Goal: Task Accomplishment & Management: Use online tool/utility

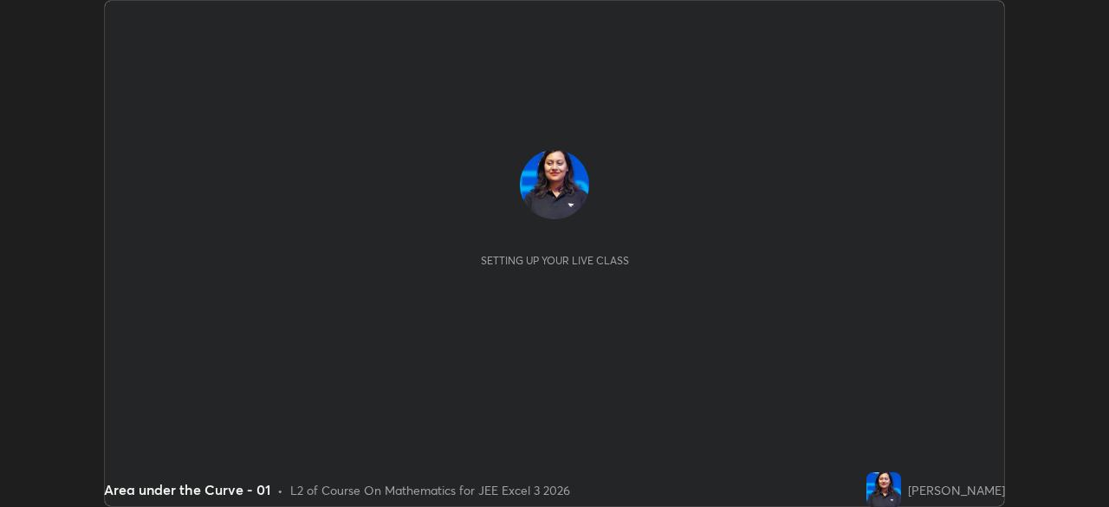
scroll to position [507, 1108]
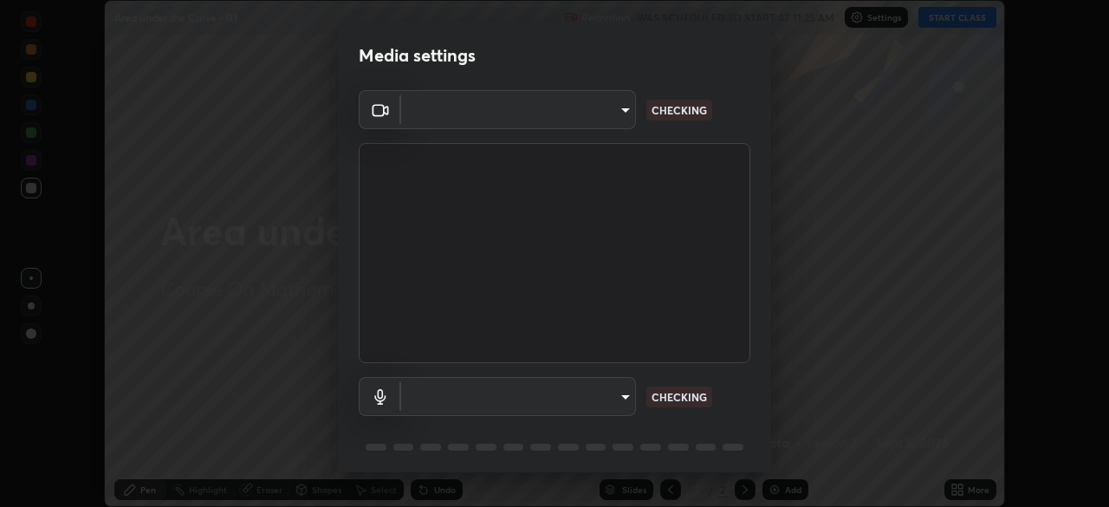
type input "ab575cb34c87f85e5516d662d1ce61e9bdcdf9427f029c366d32db6494063bf2"
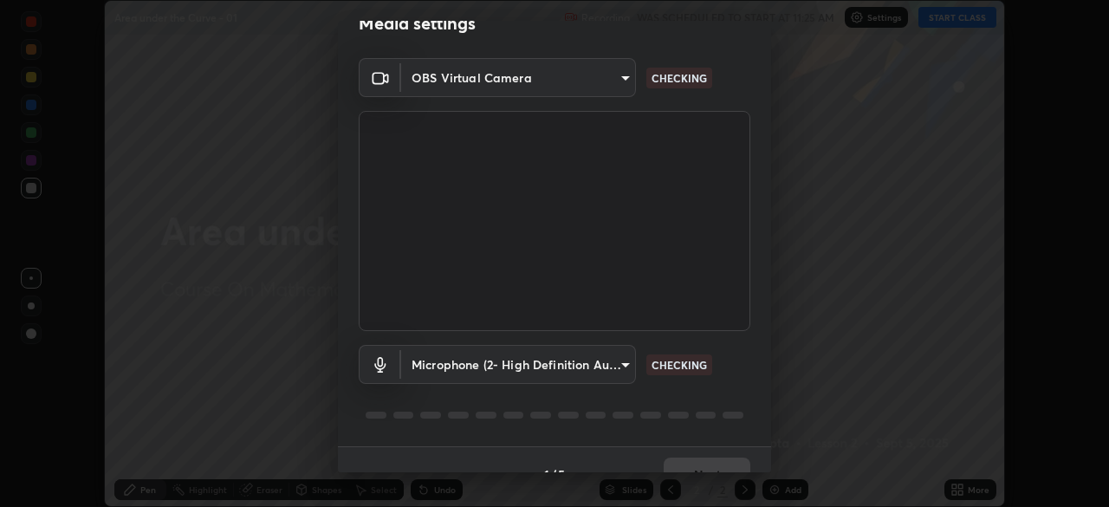
scroll to position [61, 0]
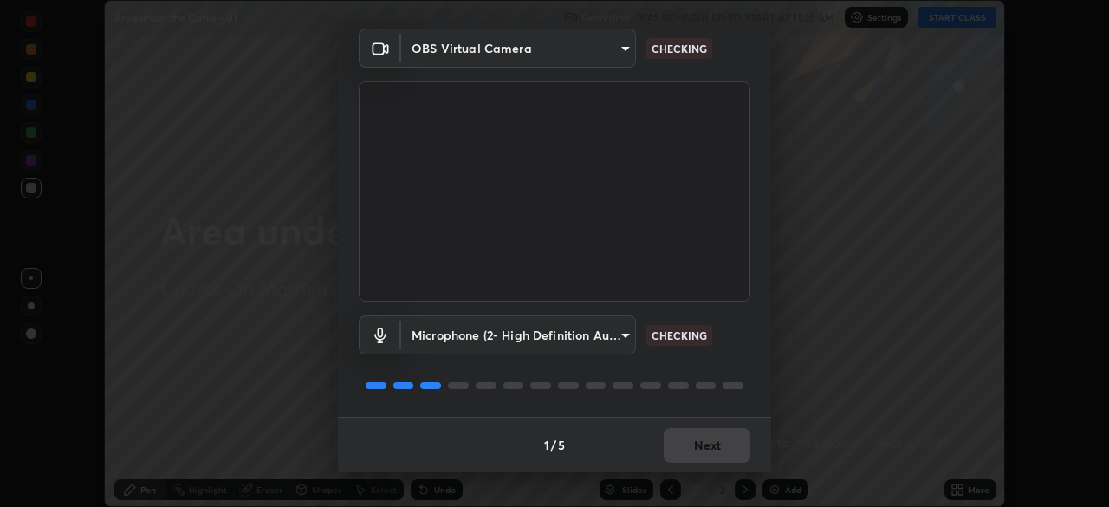
click at [598, 340] on body "Erase all Area under the Curve - 01 Recording WAS SCHEDULED TO START AT 11:25 A…" at bounding box center [554, 253] width 1109 height 507
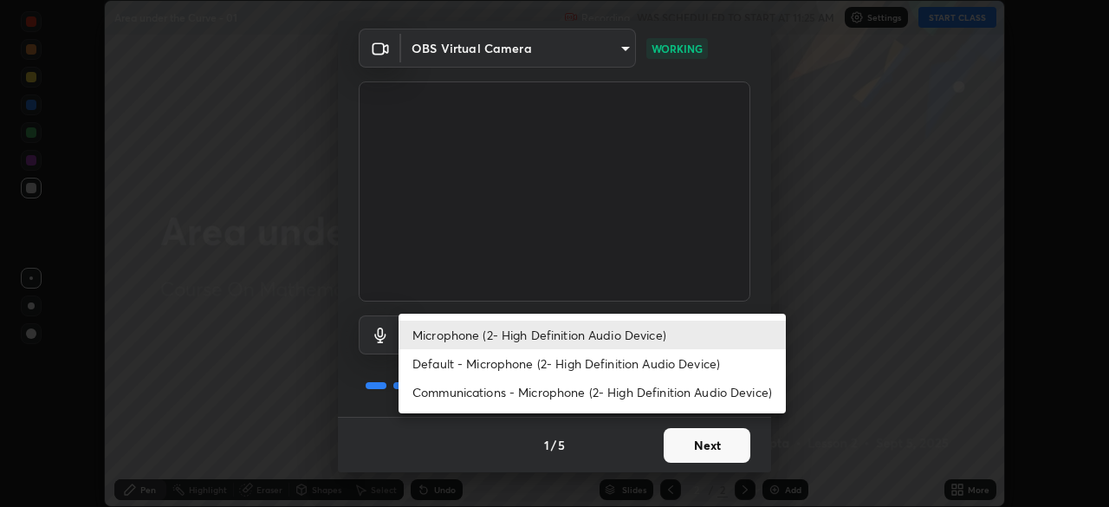
click at [577, 361] on li "Default - Microphone (2- High Definition Audio Device)" at bounding box center [591, 363] width 387 height 29
type input "default"
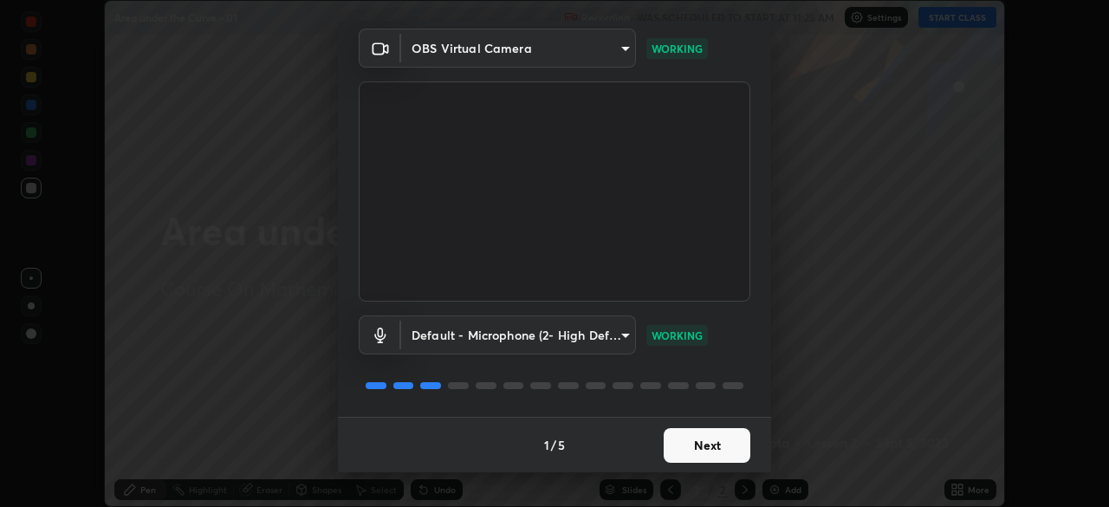
click at [687, 443] on div "1 / 5 Next" at bounding box center [554, 444] width 433 height 55
click at [688, 440] on div "1 / 5 Next" at bounding box center [554, 444] width 433 height 55
click at [690, 440] on div "1 / 5 Next" at bounding box center [554, 444] width 433 height 55
click at [694, 438] on div "1 / 5 Next" at bounding box center [554, 444] width 433 height 55
click at [695, 435] on div "1 / 5 Next" at bounding box center [554, 444] width 433 height 55
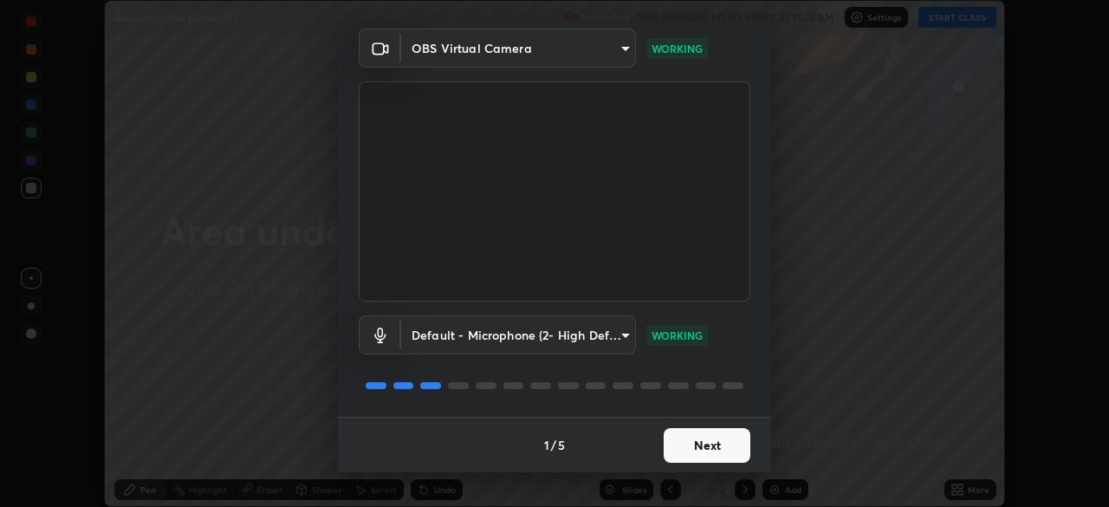
click at [703, 443] on button "Next" at bounding box center [706, 445] width 87 height 35
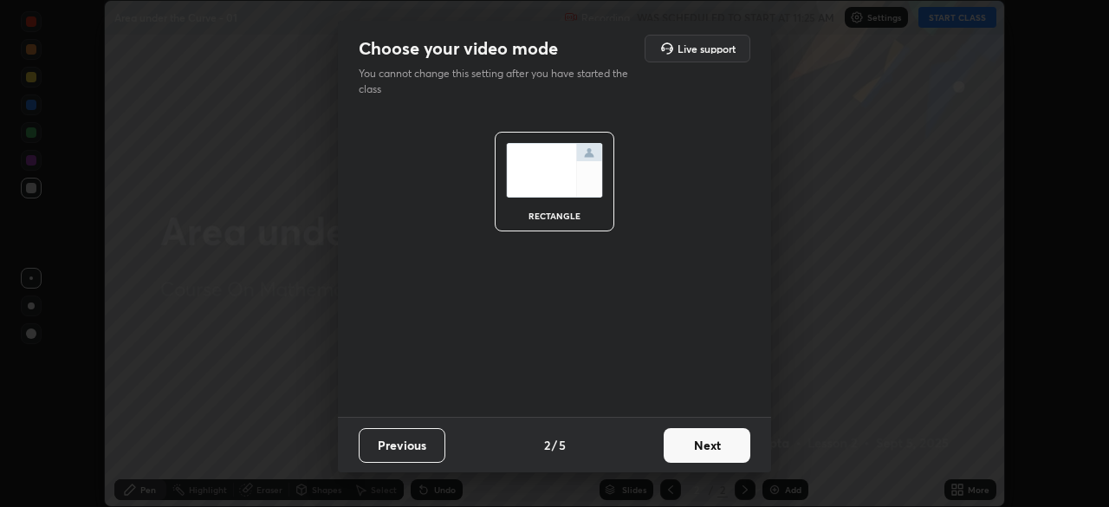
scroll to position [0, 0]
click at [710, 443] on button "Next" at bounding box center [706, 445] width 87 height 35
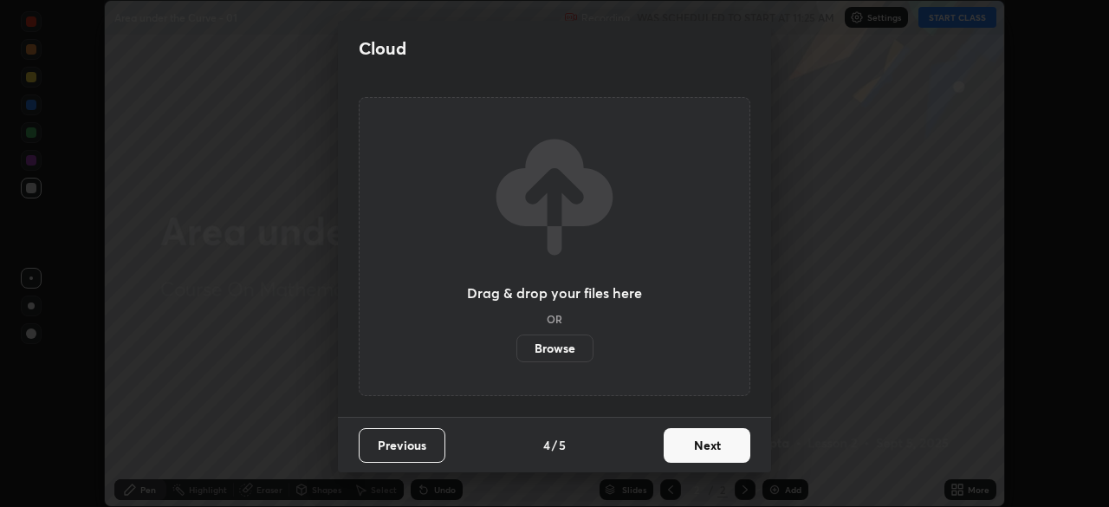
click at [716, 443] on button "Next" at bounding box center [706, 445] width 87 height 35
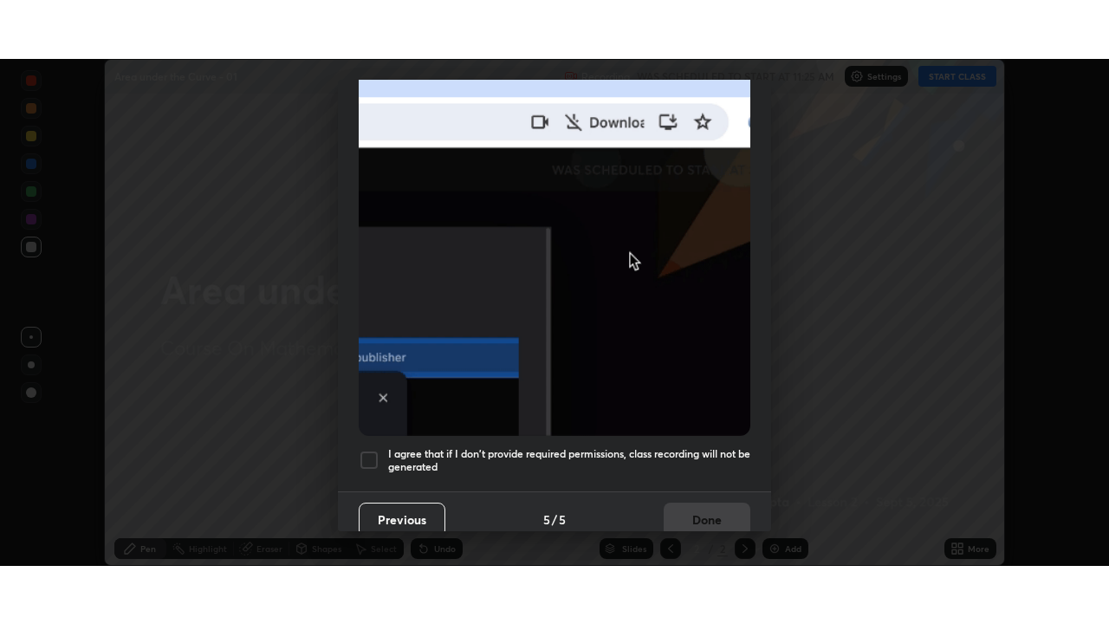
scroll to position [415, 0]
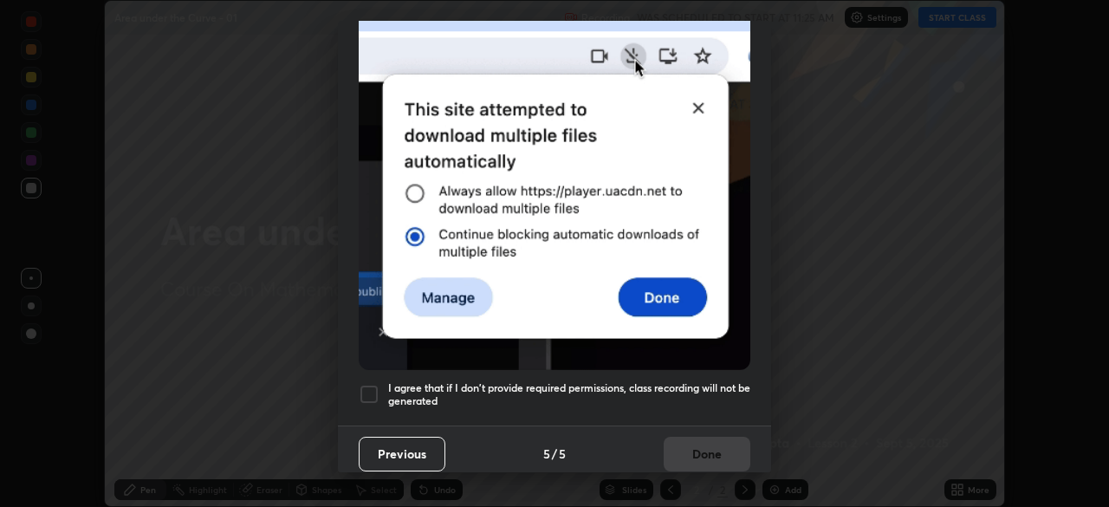
click at [695, 381] on h5 "I agree that if I don't provide required permissions, class recording will not …" at bounding box center [569, 394] width 362 height 27
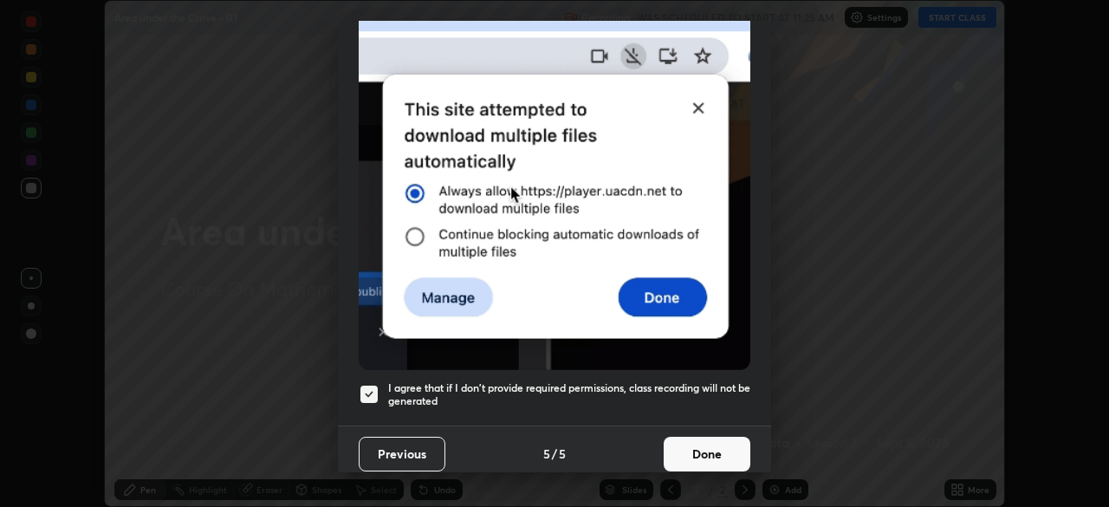
click at [702, 447] on button "Done" at bounding box center [706, 453] width 87 height 35
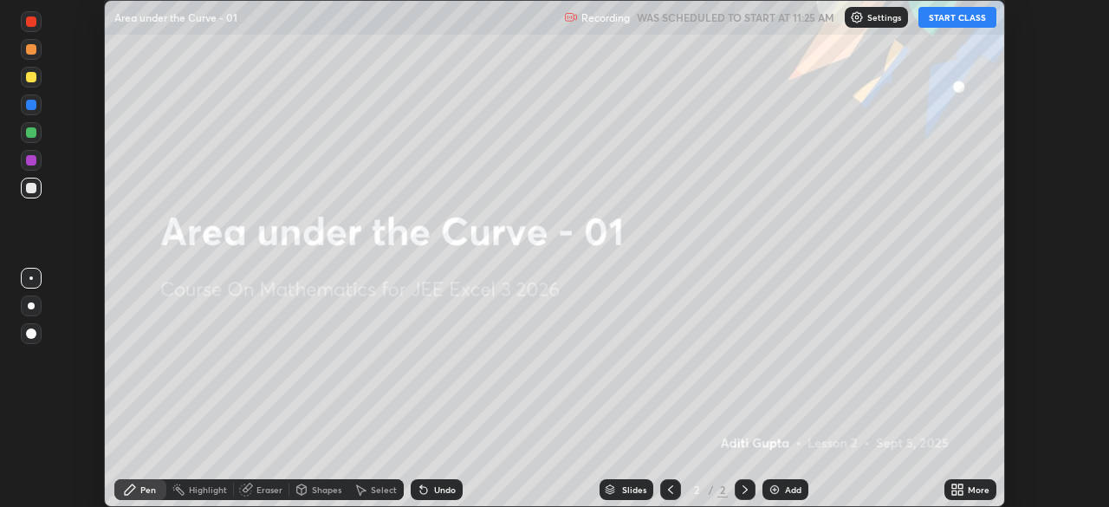
click at [948, 25] on button "START CLASS" at bounding box center [957, 17] width 78 height 21
click at [968, 482] on div "More" at bounding box center [970, 489] width 52 height 21
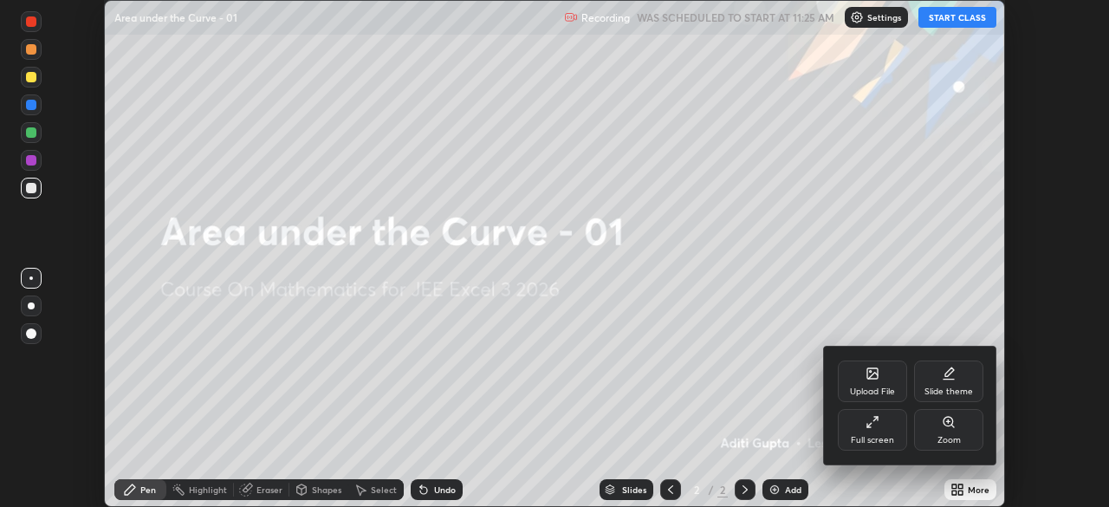
click at [876, 438] on div "Full screen" at bounding box center [871, 440] width 43 height 9
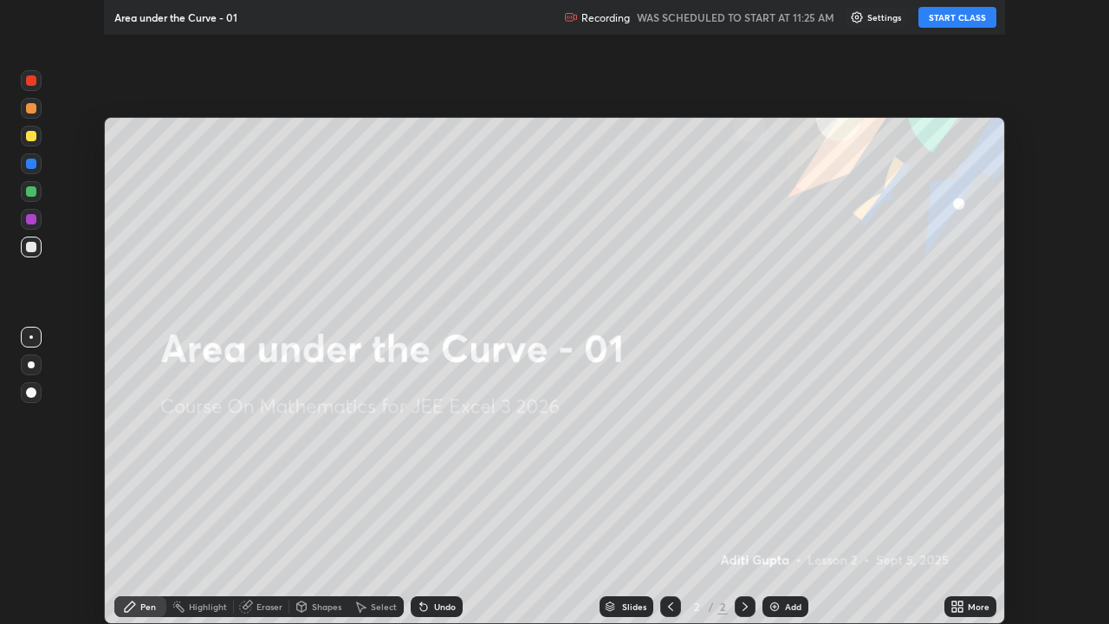
scroll to position [624, 1109]
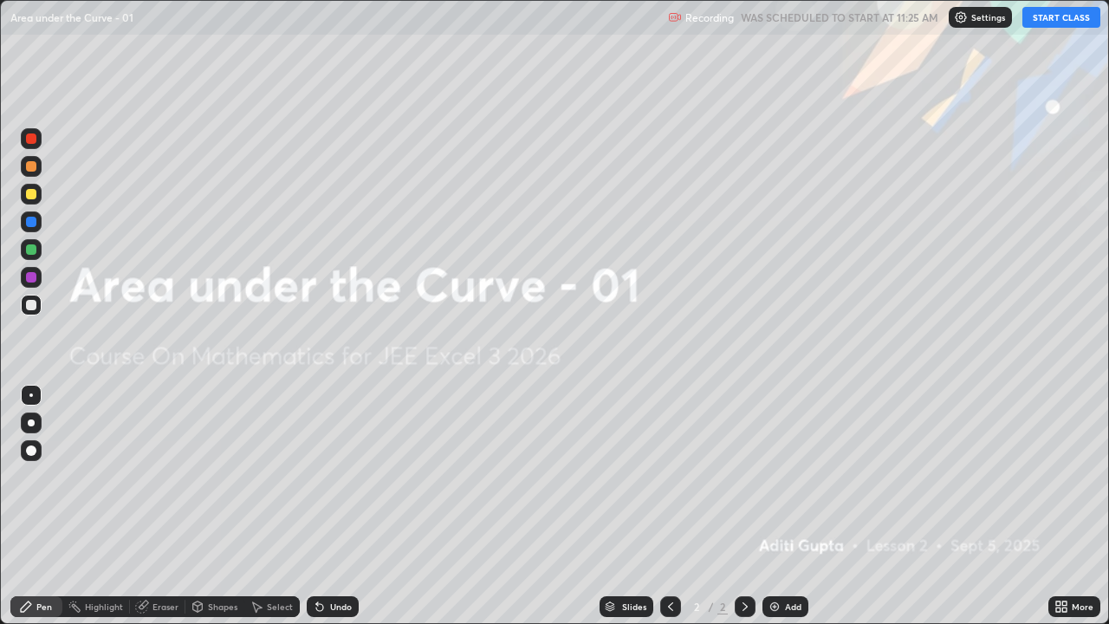
click at [798, 506] on div "Add" at bounding box center [785, 606] width 46 height 21
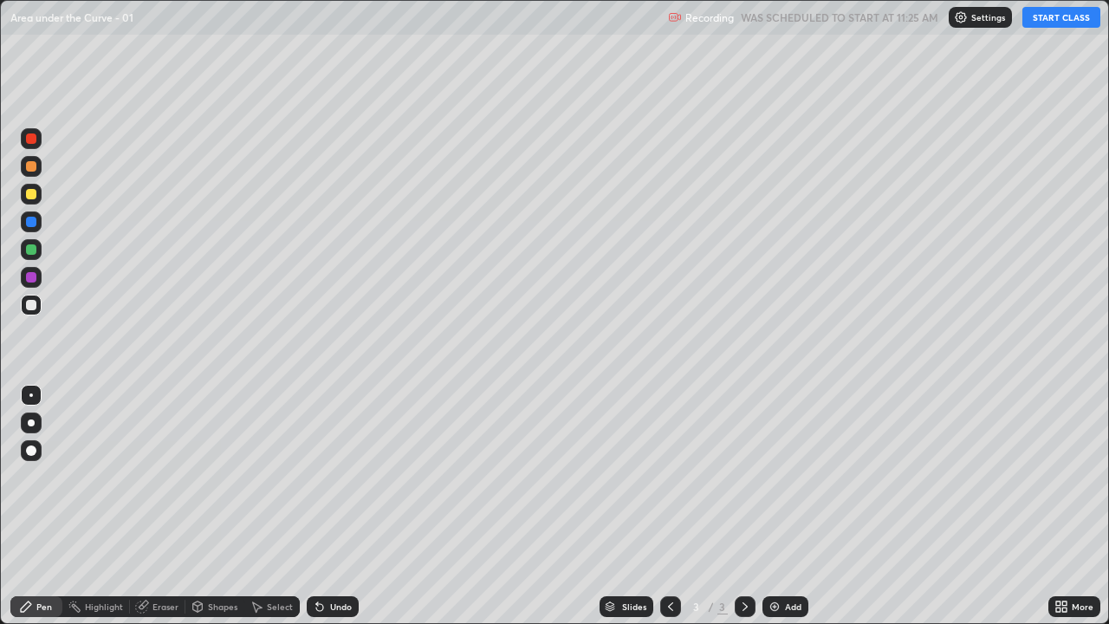
click at [798, 506] on div "Add" at bounding box center [793, 606] width 16 height 9
click at [795, 506] on div "Add" at bounding box center [793, 606] width 16 height 9
click at [794, 506] on div "Add" at bounding box center [793, 606] width 16 height 9
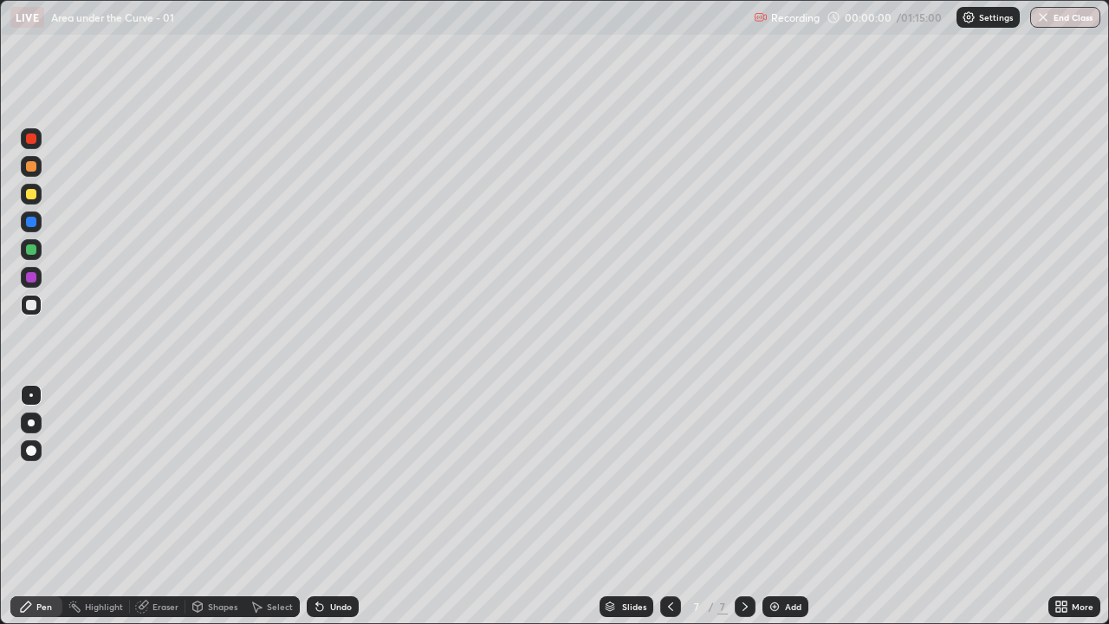
click at [797, 506] on div "Add" at bounding box center [793, 606] width 16 height 9
click at [796, 506] on div "Add" at bounding box center [793, 606] width 16 height 9
click at [795, 506] on div "Add" at bounding box center [793, 606] width 16 height 9
click at [791, 506] on div "Add" at bounding box center [793, 606] width 16 height 9
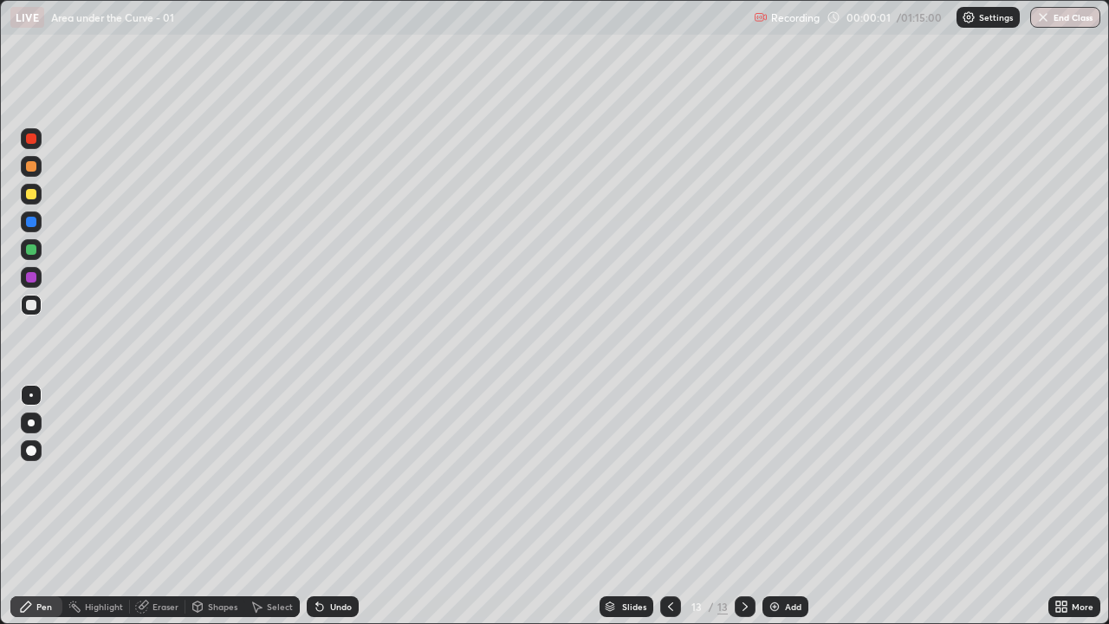
click at [786, 506] on div "Add" at bounding box center [793, 606] width 16 height 9
click at [785, 506] on div "Add" at bounding box center [793, 606] width 16 height 9
click at [781, 506] on div "Add" at bounding box center [785, 606] width 46 height 21
click at [630, 506] on div "Slides" at bounding box center [634, 606] width 24 height 9
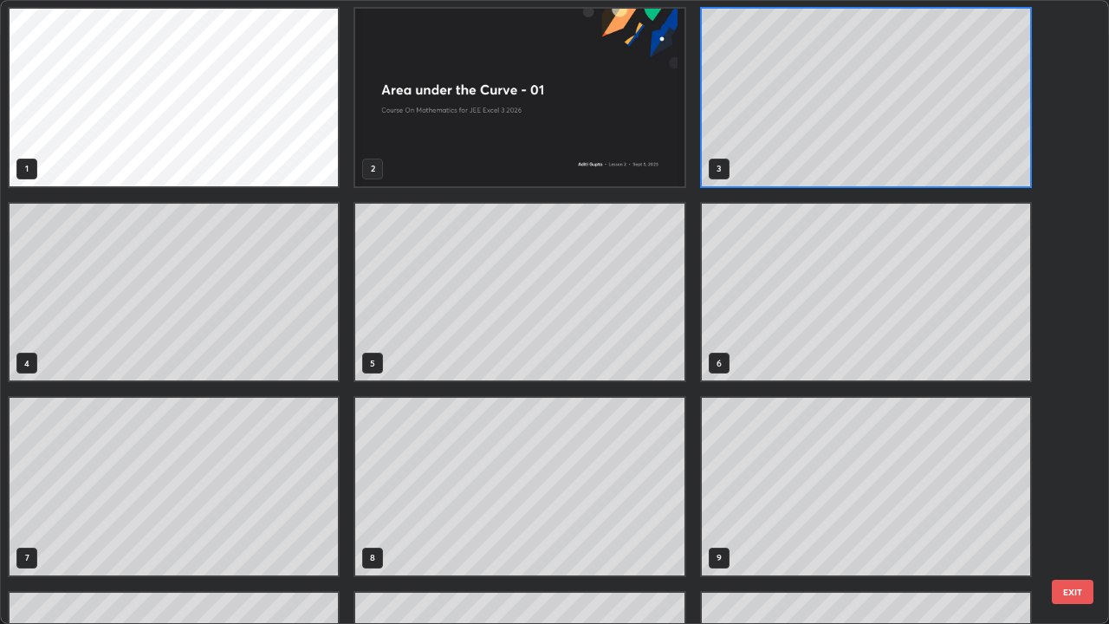
scroll to position [0, 0]
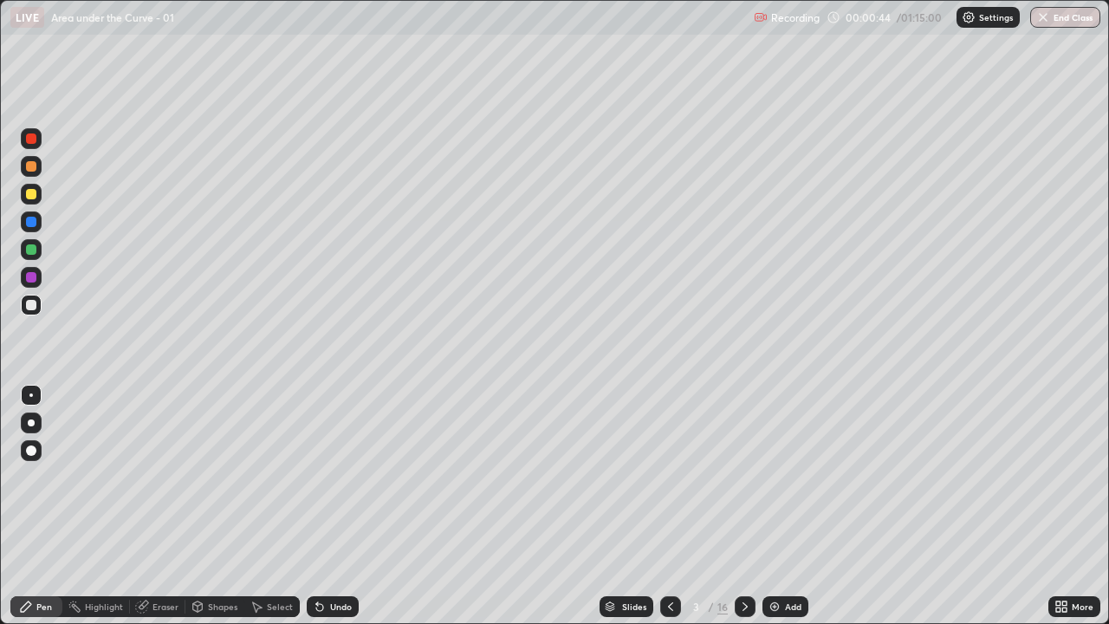
click at [32, 201] on div at bounding box center [31, 194] width 21 height 21
click at [29, 307] on div at bounding box center [31, 305] width 10 height 10
click at [38, 225] on div at bounding box center [31, 221] width 21 height 21
click at [32, 196] on div at bounding box center [31, 194] width 10 height 10
click at [316, 506] on icon at bounding box center [319, 607] width 7 height 7
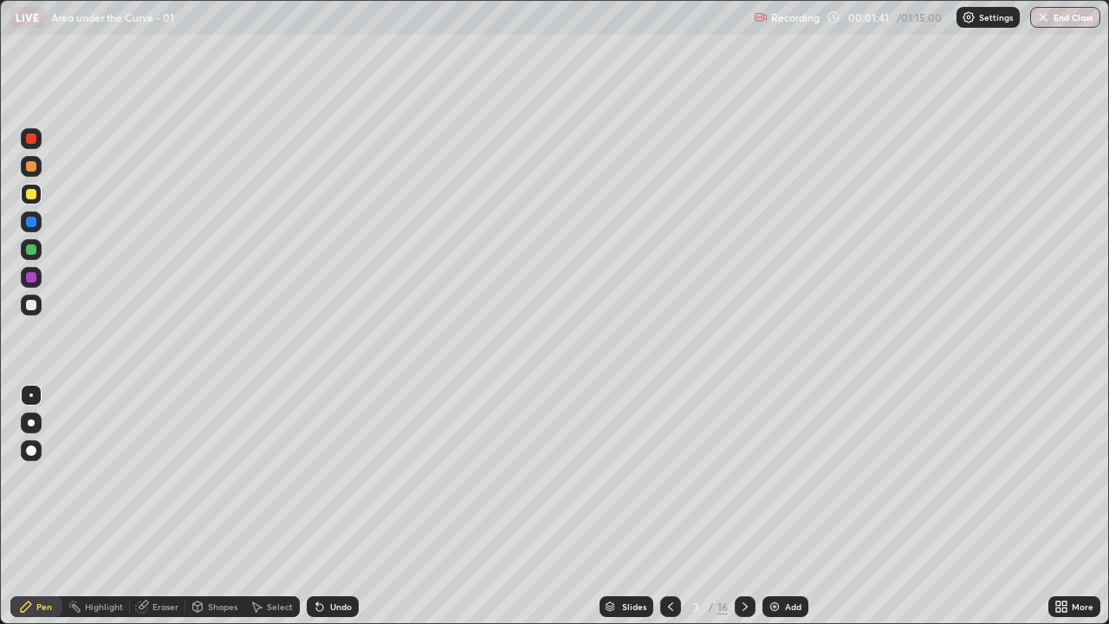
click at [316, 506] on icon at bounding box center [317, 603] width 2 height 2
click at [34, 308] on div at bounding box center [31, 305] width 10 height 10
click at [32, 253] on div at bounding box center [31, 249] width 10 height 10
click at [32, 306] on div at bounding box center [31, 305] width 10 height 10
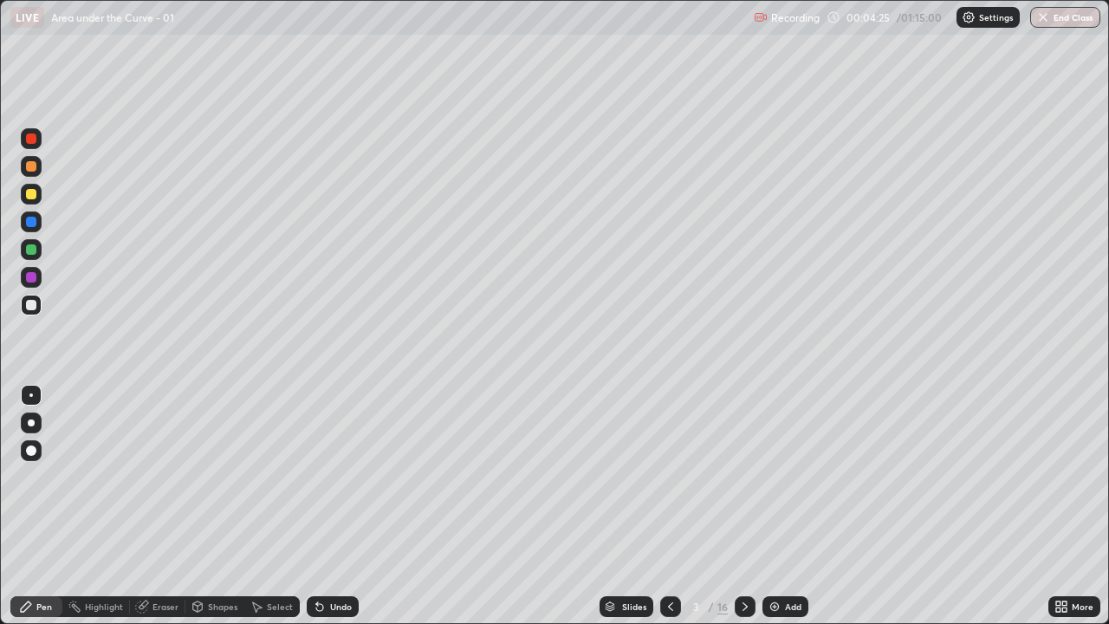
click at [27, 203] on div at bounding box center [31, 194] width 21 height 21
click at [31, 306] on div at bounding box center [31, 305] width 10 height 10
click at [743, 506] on icon at bounding box center [745, 606] width 14 height 14
click at [31, 195] on div at bounding box center [31, 194] width 10 height 10
click at [35, 224] on div at bounding box center [31, 222] width 10 height 10
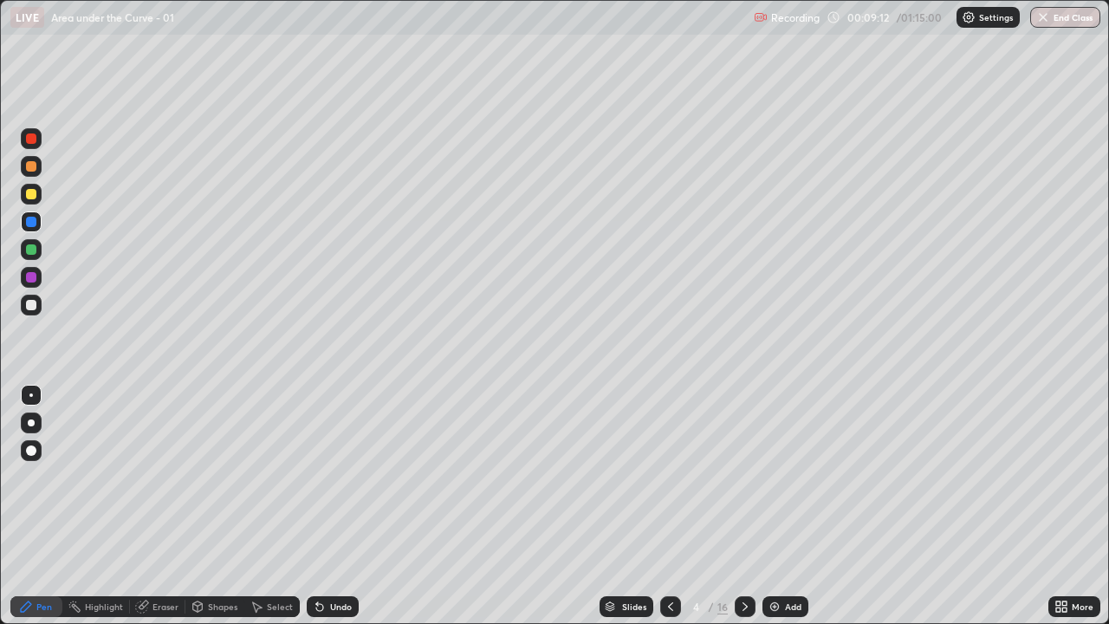
click at [32, 307] on div at bounding box center [31, 305] width 10 height 10
click at [332, 506] on div "Undo" at bounding box center [333, 606] width 52 height 21
click at [31, 167] on div at bounding box center [31, 166] width 10 height 10
click at [32, 306] on div at bounding box center [31, 305] width 10 height 10
click at [158, 506] on div "Eraser" at bounding box center [165, 606] width 26 height 9
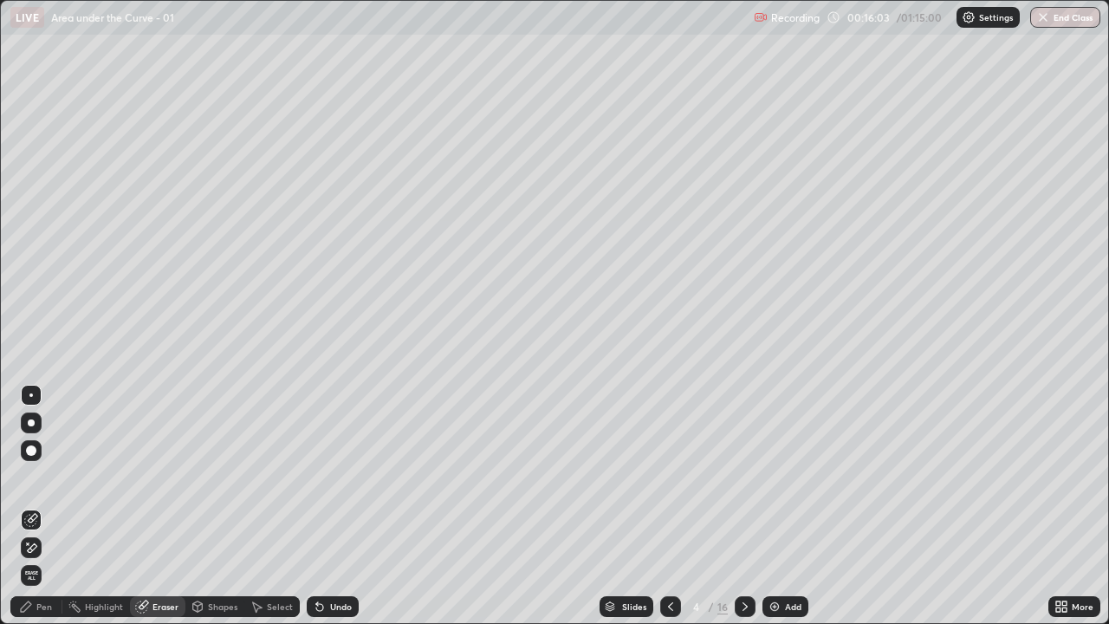
click at [55, 506] on div "Pen" at bounding box center [36, 606] width 52 height 21
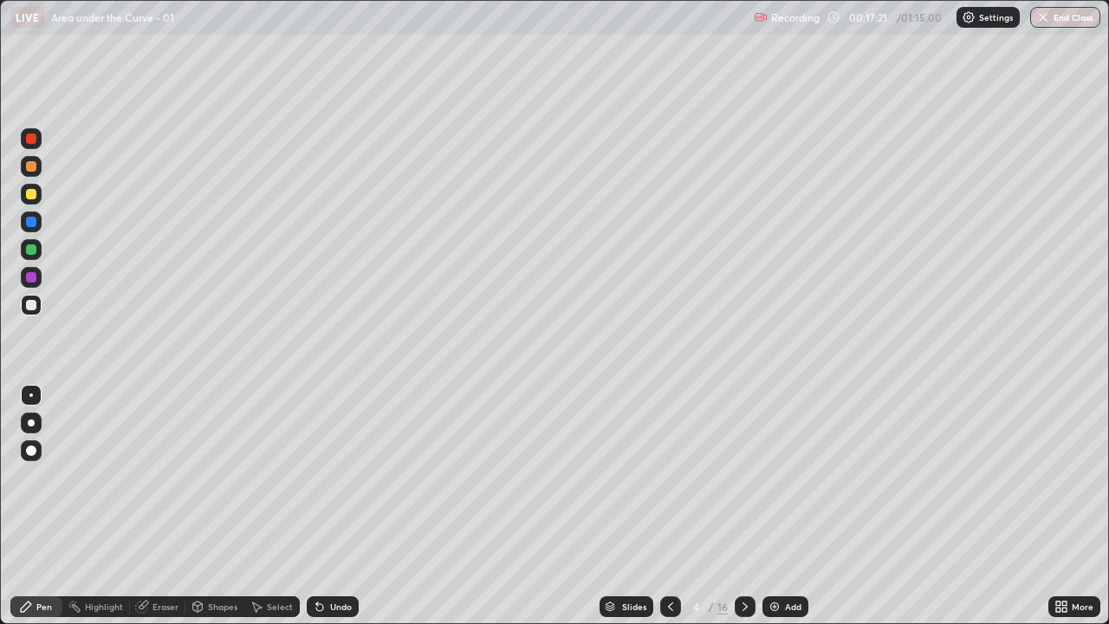
click at [742, 506] on icon at bounding box center [745, 606] width 14 height 14
click at [32, 249] on div at bounding box center [31, 249] width 10 height 10
click at [662, 506] on div at bounding box center [670, 606] width 21 height 21
click at [743, 506] on icon at bounding box center [745, 606] width 14 height 14
click at [312, 506] on div "Undo" at bounding box center [333, 606] width 52 height 21
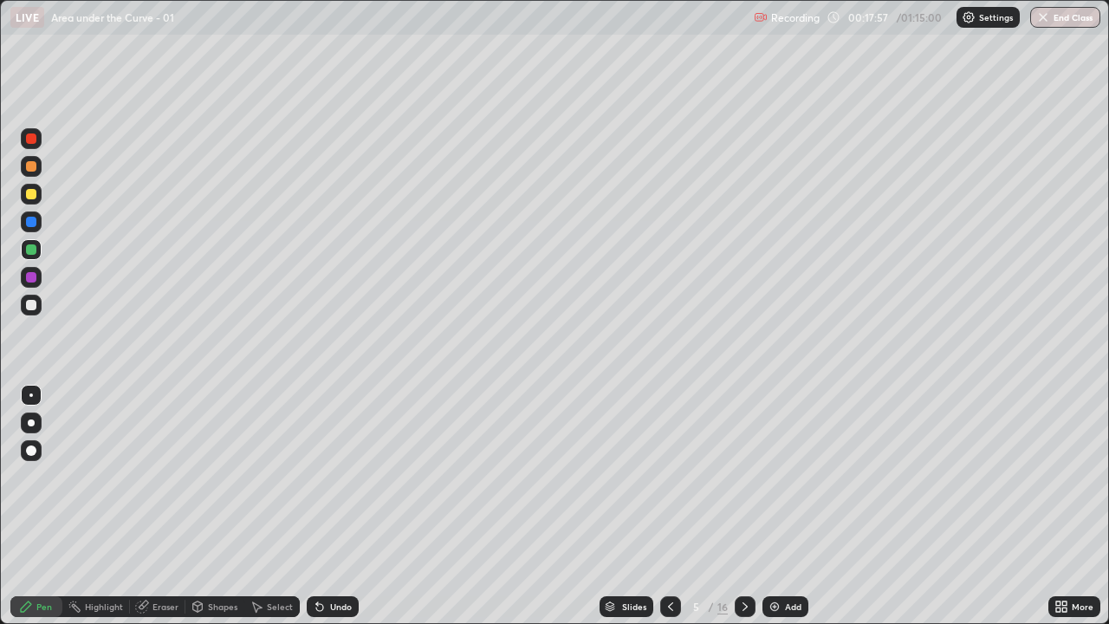
click at [32, 194] on div at bounding box center [31, 194] width 10 height 10
click at [314, 506] on div "Undo" at bounding box center [333, 606] width 52 height 21
click at [316, 506] on icon at bounding box center [317, 603] width 2 height 2
click at [29, 225] on div at bounding box center [31, 222] width 10 height 10
click at [36, 308] on div at bounding box center [31, 304] width 21 height 21
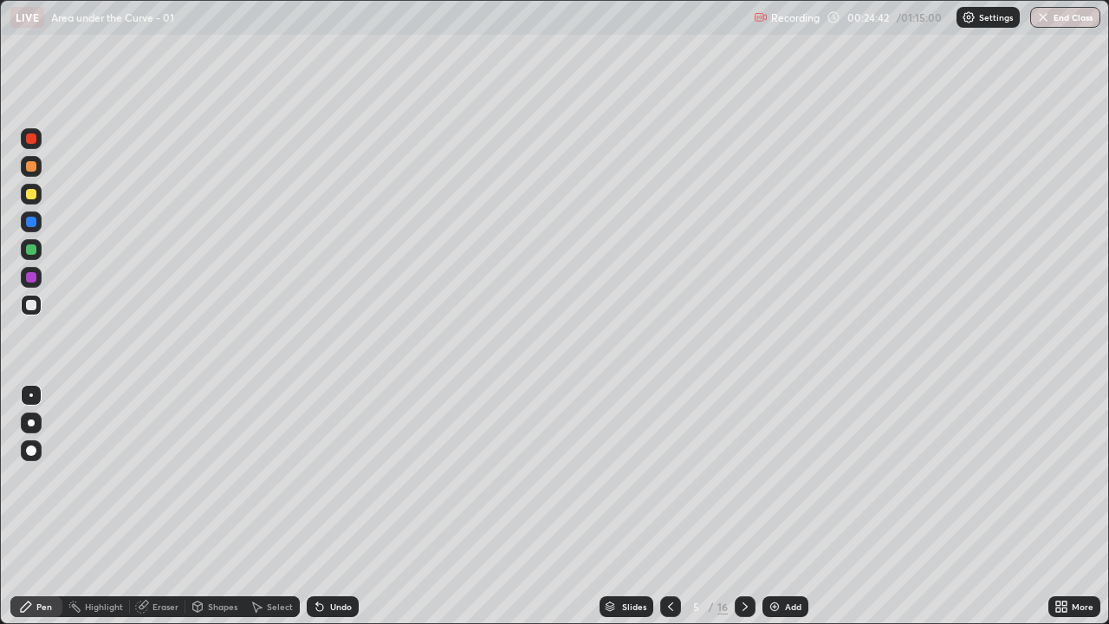
click at [743, 506] on icon at bounding box center [745, 606] width 14 height 14
click at [31, 202] on div at bounding box center [31, 194] width 21 height 21
click at [35, 307] on div at bounding box center [31, 305] width 10 height 10
click at [33, 246] on div at bounding box center [31, 249] width 10 height 10
click at [164, 506] on div "Eraser" at bounding box center [165, 606] width 26 height 9
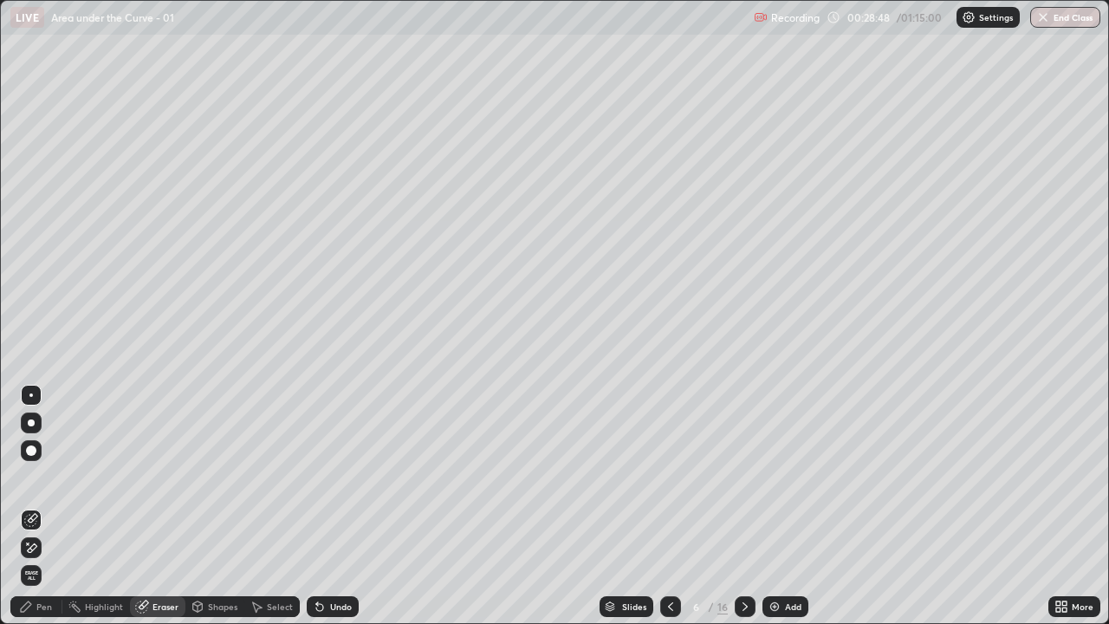
click at [53, 506] on div "Pen" at bounding box center [36, 606] width 52 height 21
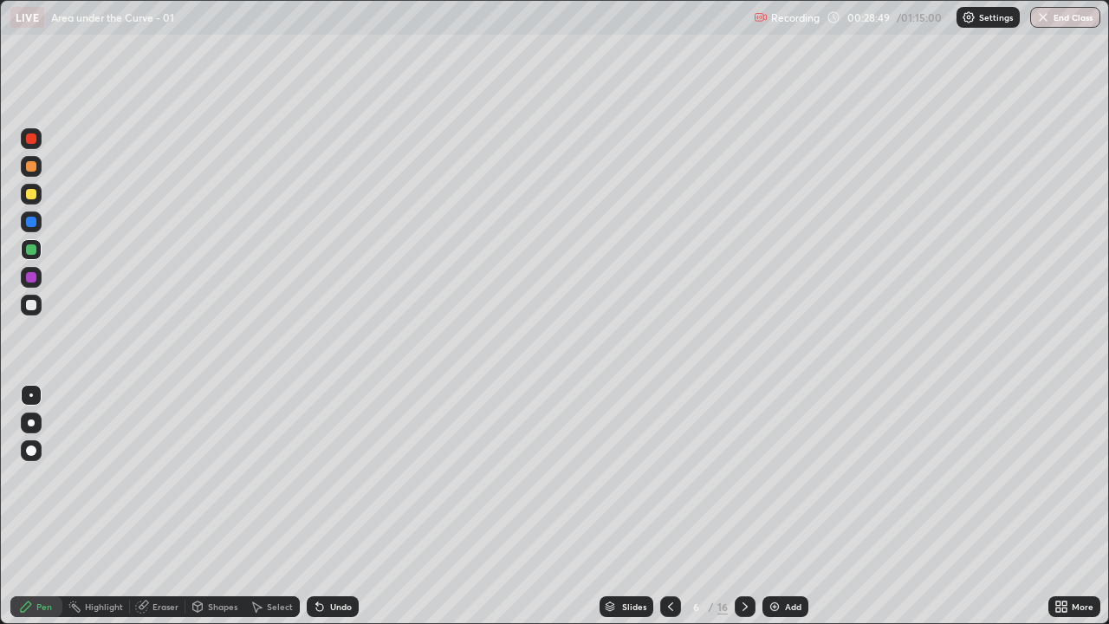
click at [33, 308] on div at bounding box center [31, 305] width 10 height 10
click at [330, 506] on div "Undo" at bounding box center [341, 606] width 22 height 9
click at [32, 242] on div at bounding box center [31, 249] width 21 height 21
click at [32, 250] on div at bounding box center [31, 249] width 10 height 10
click at [35, 307] on div at bounding box center [31, 305] width 10 height 10
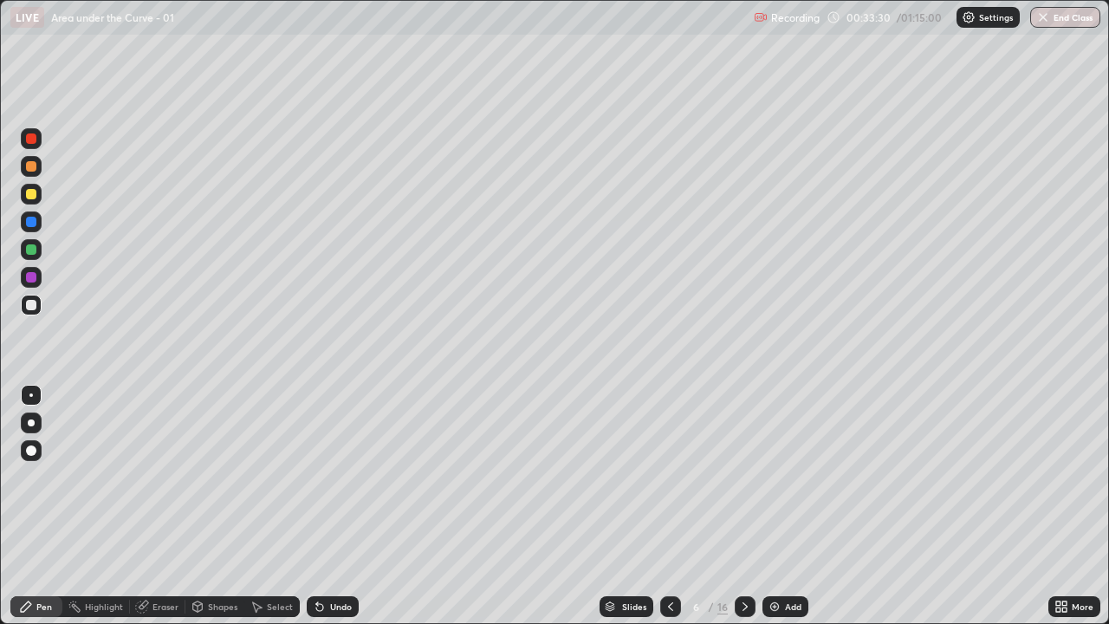
click at [743, 506] on icon at bounding box center [745, 606] width 14 height 14
click at [32, 194] on div at bounding box center [31, 194] width 10 height 10
click at [35, 307] on div at bounding box center [31, 305] width 10 height 10
click at [33, 223] on div at bounding box center [31, 222] width 10 height 10
click at [34, 254] on div at bounding box center [31, 249] width 10 height 10
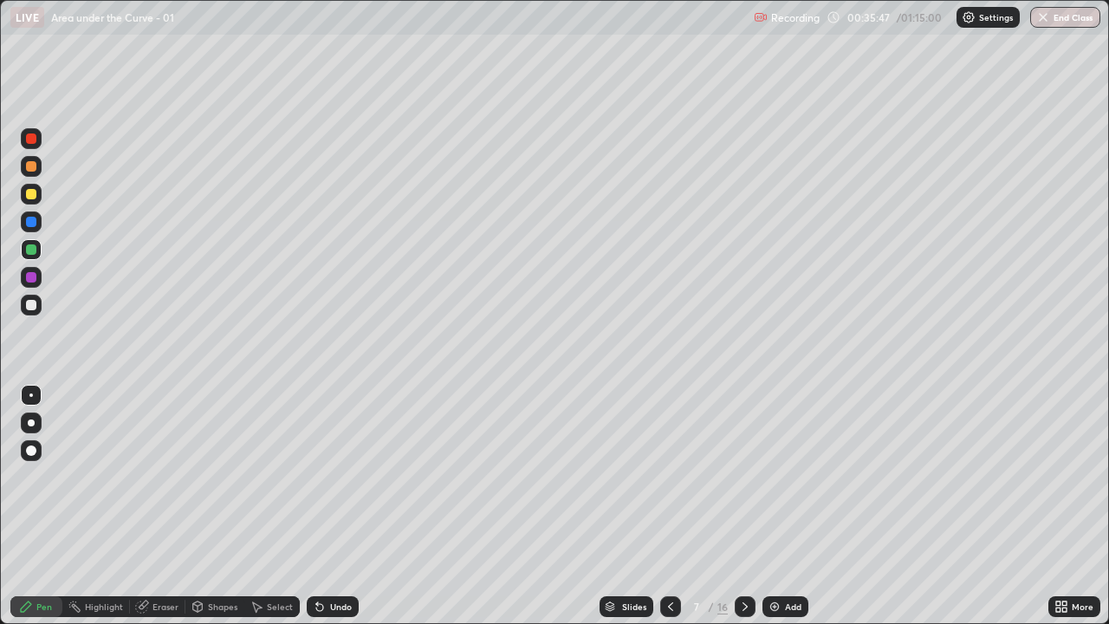
click at [36, 202] on div at bounding box center [31, 194] width 21 height 21
click at [39, 138] on div at bounding box center [31, 138] width 21 height 21
click at [29, 303] on div at bounding box center [31, 305] width 10 height 10
click at [30, 223] on div at bounding box center [31, 222] width 10 height 10
click at [168, 506] on div "Eraser" at bounding box center [157, 606] width 55 height 21
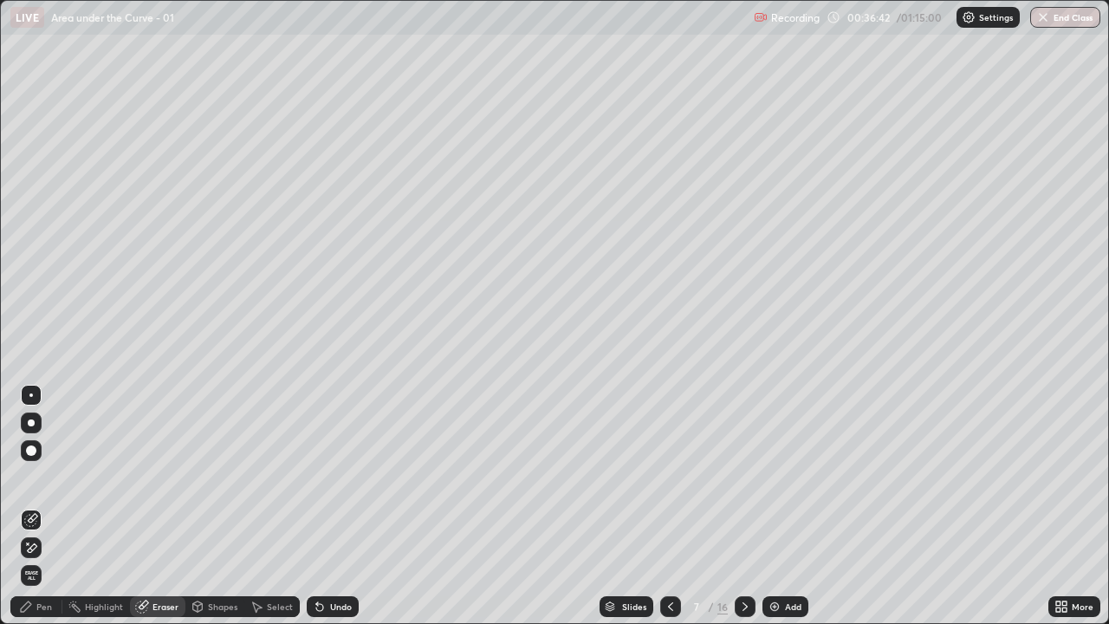
click at [36, 506] on div "Pen" at bounding box center [36, 606] width 52 height 21
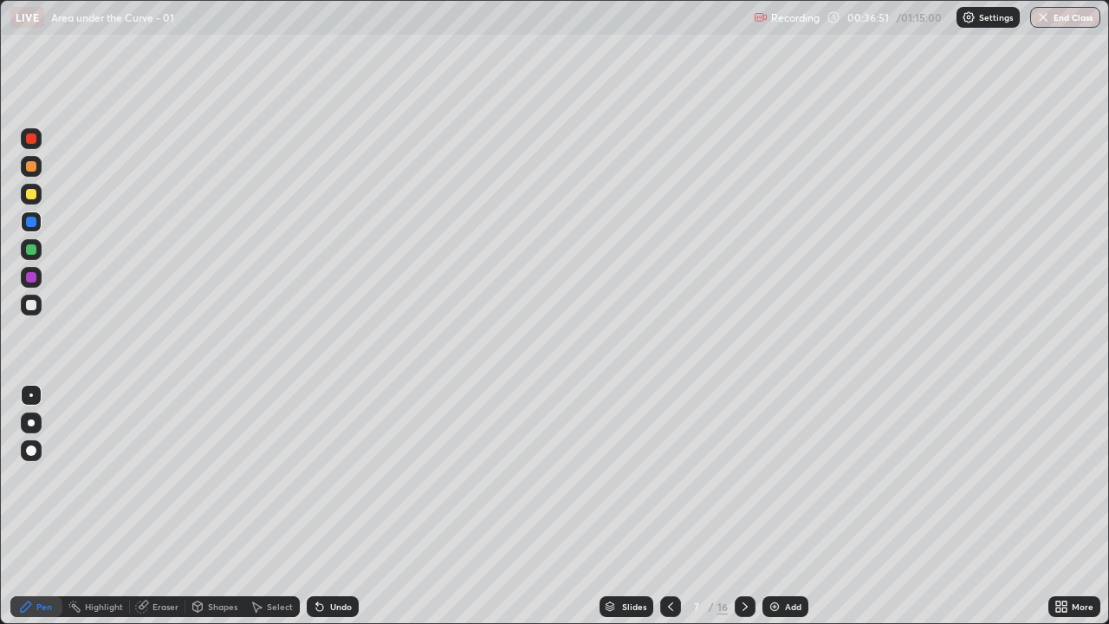
click at [319, 506] on icon at bounding box center [319, 607] width 7 height 7
click at [37, 308] on div at bounding box center [31, 304] width 21 height 21
click at [31, 195] on div at bounding box center [31, 194] width 10 height 10
click at [743, 506] on icon at bounding box center [745, 606] width 14 height 14
click at [34, 306] on div at bounding box center [31, 305] width 10 height 10
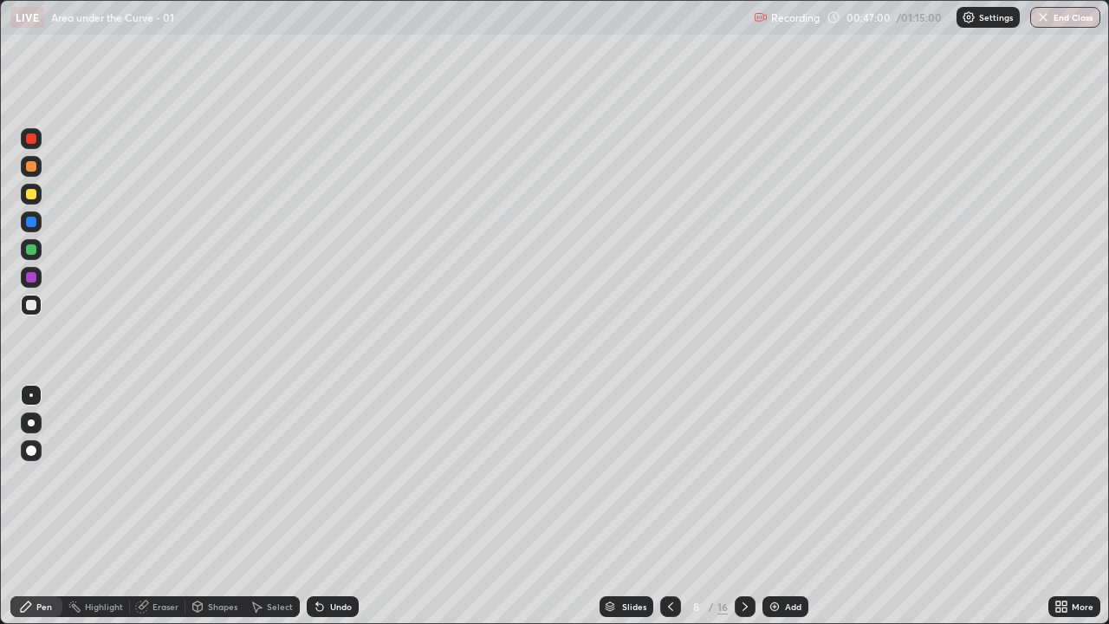
click at [37, 200] on div at bounding box center [31, 194] width 21 height 21
click at [30, 249] on div at bounding box center [31, 249] width 10 height 10
click at [33, 224] on div at bounding box center [31, 222] width 10 height 10
click at [32, 198] on div at bounding box center [31, 194] width 10 height 10
click at [31, 223] on div at bounding box center [31, 222] width 10 height 10
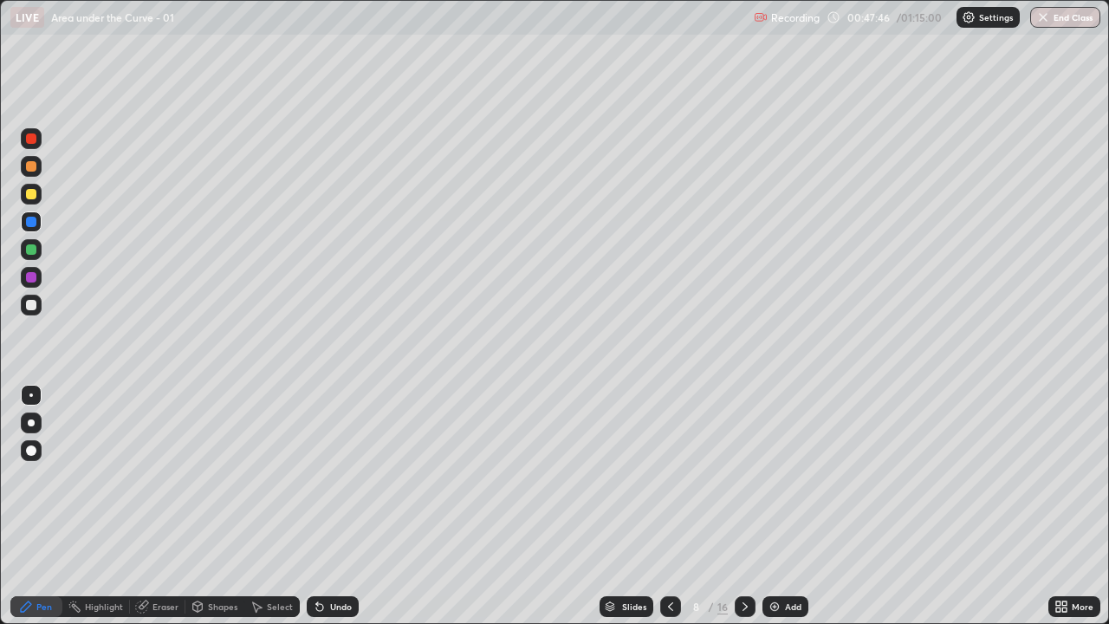
click at [32, 307] on div at bounding box center [31, 305] width 10 height 10
click at [342, 506] on div "Undo" at bounding box center [341, 606] width 22 height 9
click at [164, 506] on div "Eraser" at bounding box center [165, 606] width 26 height 9
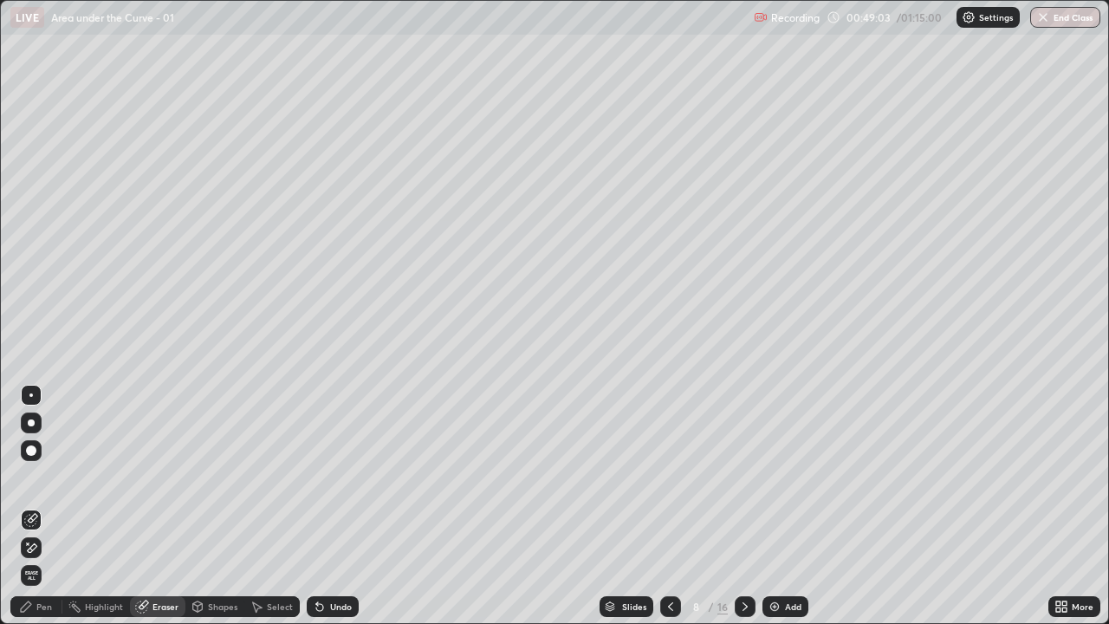
click at [54, 506] on div "Pen" at bounding box center [36, 606] width 52 height 21
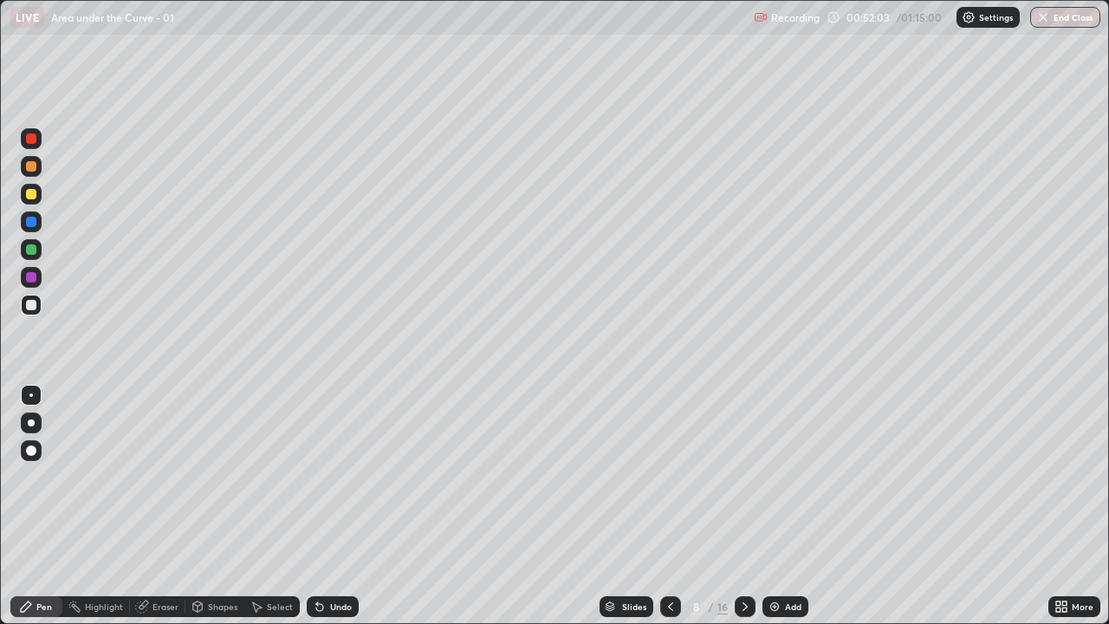
click at [32, 201] on div at bounding box center [31, 194] width 21 height 21
click at [743, 506] on icon at bounding box center [745, 606] width 14 height 14
click at [29, 309] on div at bounding box center [31, 305] width 10 height 10
click at [324, 506] on icon at bounding box center [320, 606] width 14 height 14
click at [32, 249] on div at bounding box center [31, 249] width 10 height 10
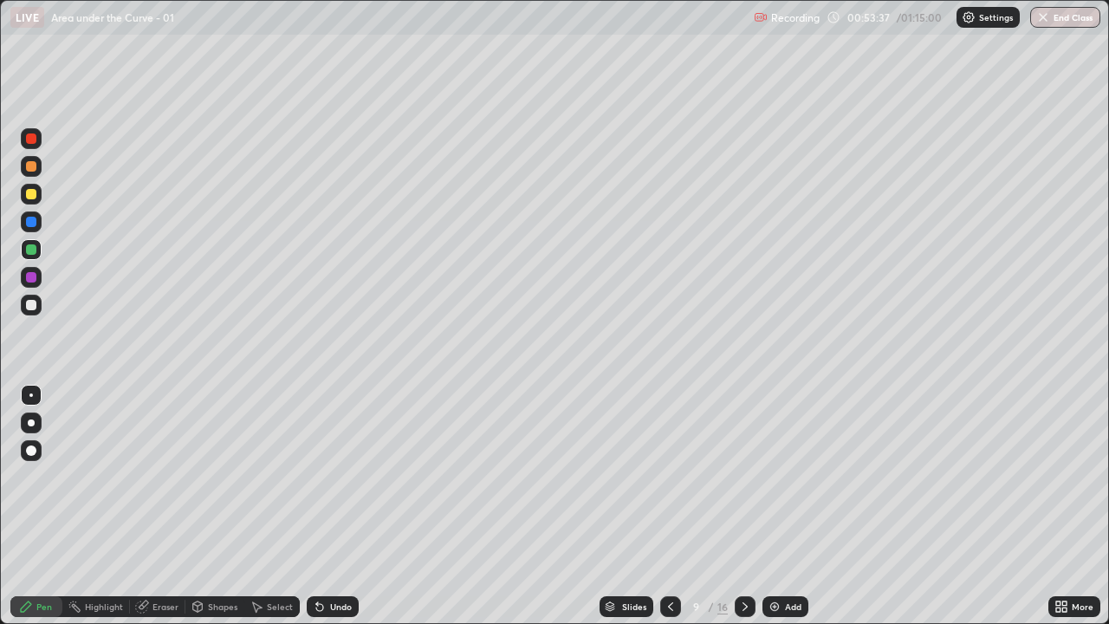
click at [317, 506] on icon at bounding box center [319, 607] width 7 height 7
click at [324, 506] on div "Undo" at bounding box center [333, 606] width 52 height 21
click at [330, 506] on div "Undo" at bounding box center [341, 606] width 22 height 9
click at [317, 506] on icon at bounding box center [319, 607] width 7 height 7
click at [316, 506] on icon at bounding box center [317, 603] width 2 height 2
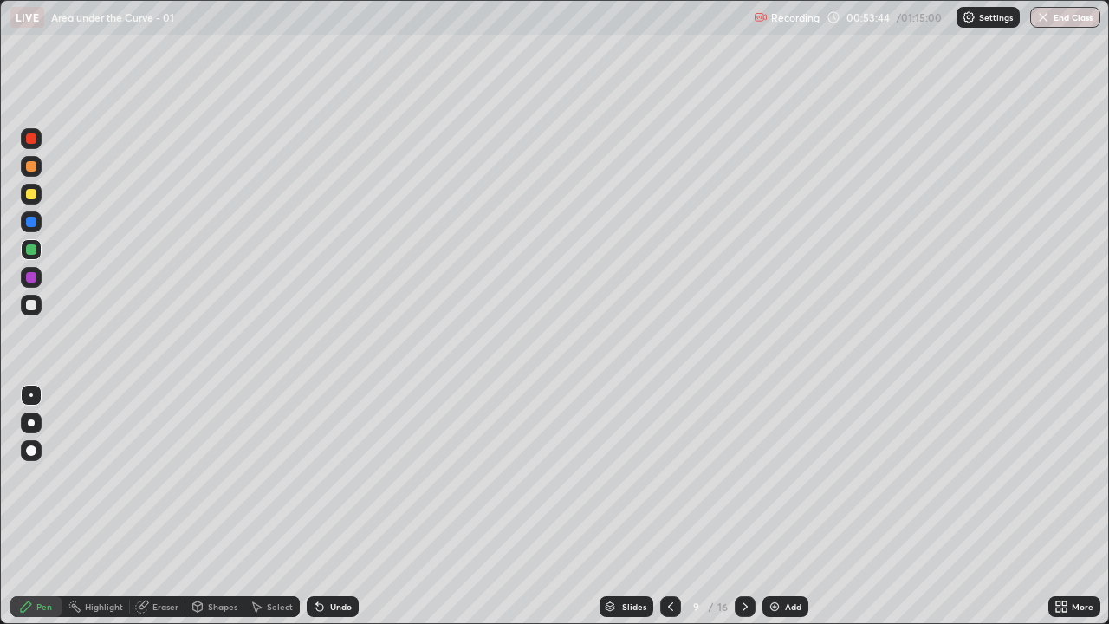
click at [37, 145] on div at bounding box center [31, 138] width 21 height 21
click at [32, 311] on div at bounding box center [31, 304] width 21 height 21
click at [170, 506] on div "Eraser" at bounding box center [165, 606] width 26 height 9
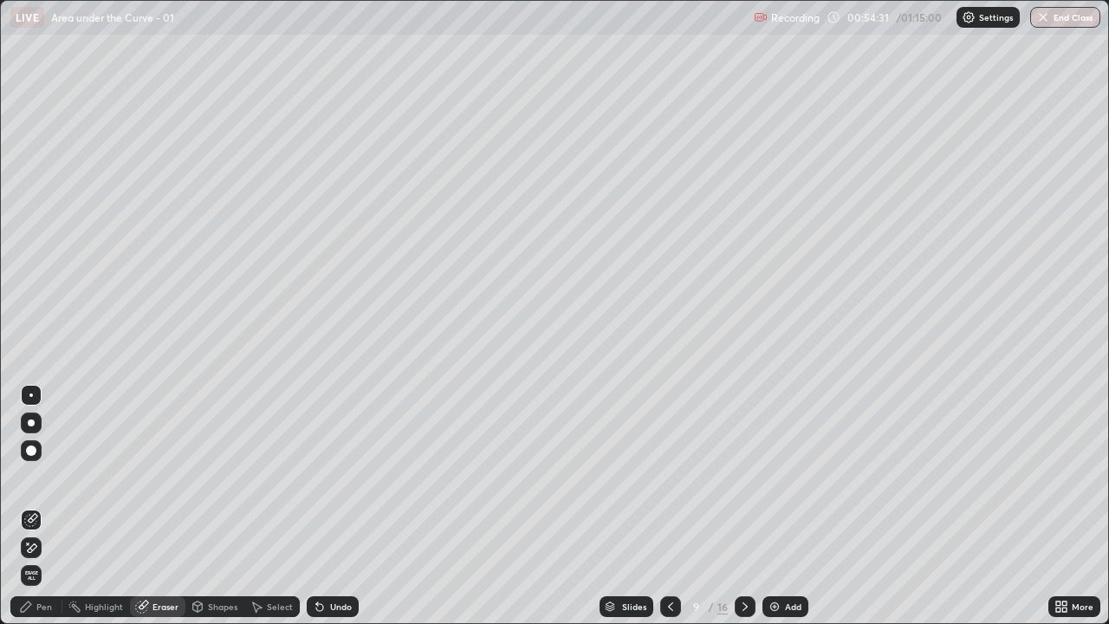
click at [52, 506] on div "Pen" at bounding box center [36, 606] width 52 height 21
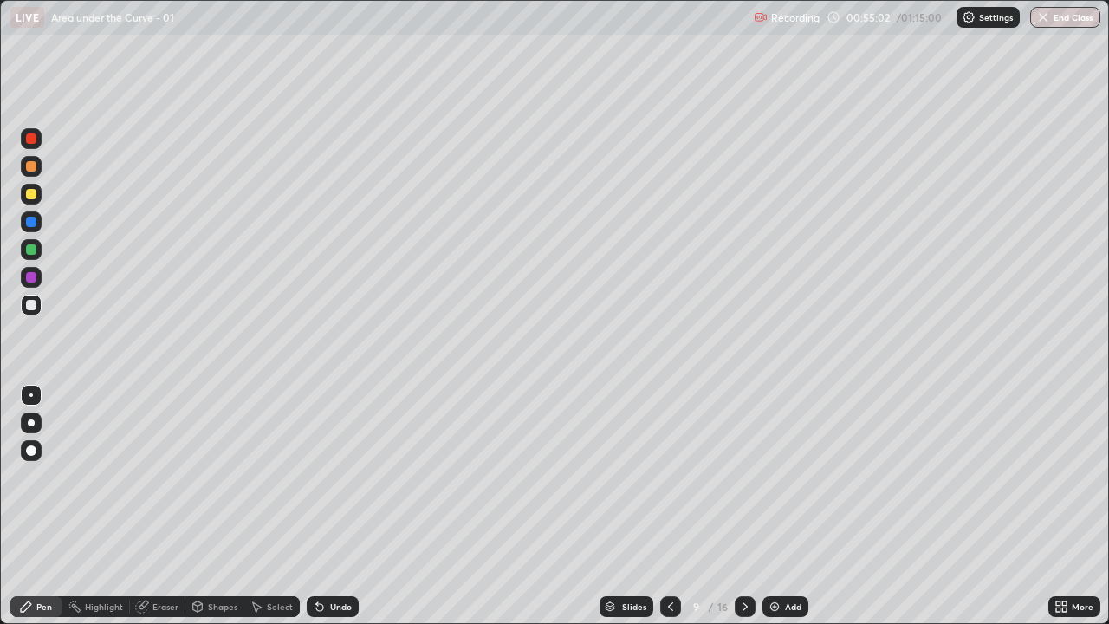
click at [158, 506] on div "Eraser" at bounding box center [165, 606] width 26 height 9
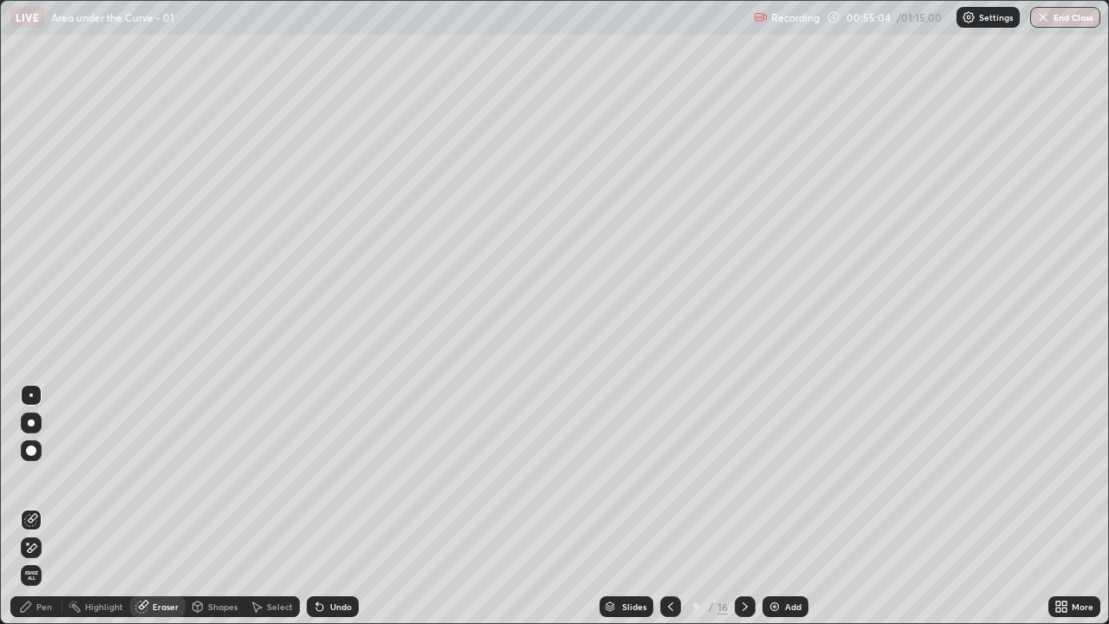
click at [48, 506] on div "Pen" at bounding box center [44, 606] width 16 height 9
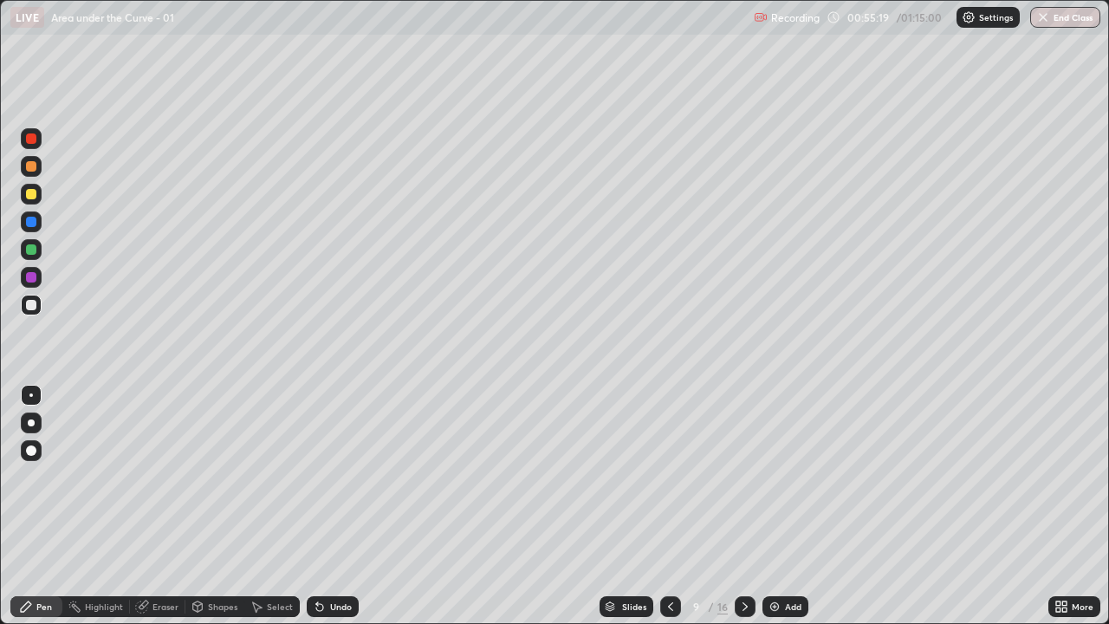
click at [334, 506] on div "Undo" at bounding box center [341, 606] width 22 height 9
click at [352, 506] on div "Undo" at bounding box center [333, 606] width 52 height 21
click at [32, 249] on div at bounding box center [31, 249] width 10 height 10
click at [737, 506] on div at bounding box center [744, 606] width 21 height 35
click at [38, 304] on div at bounding box center [31, 304] width 21 height 21
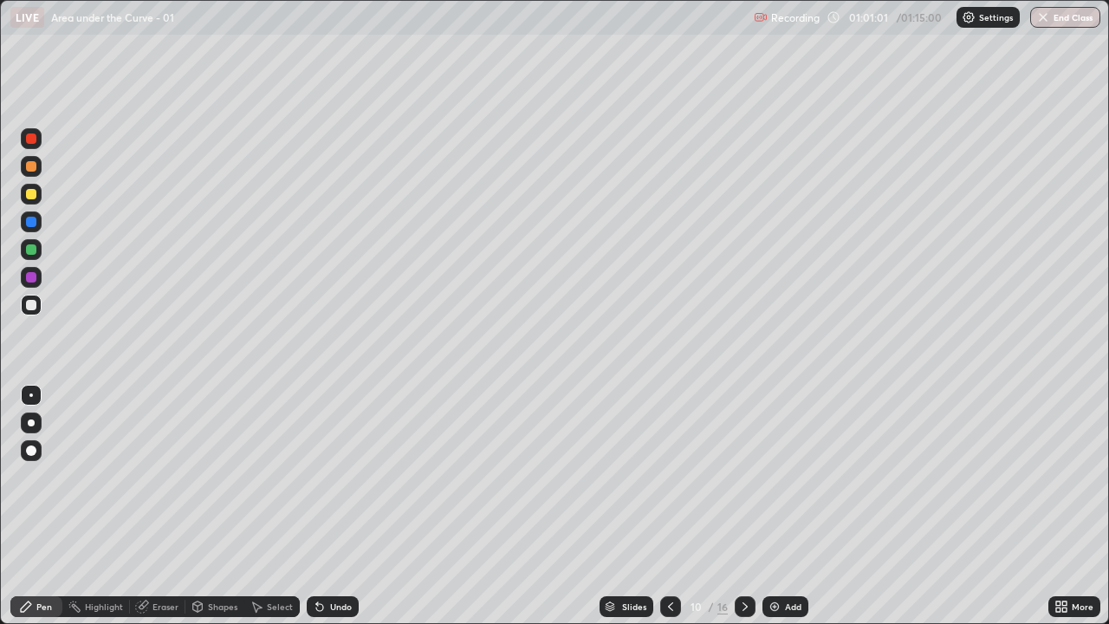
click at [152, 506] on div "Eraser" at bounding box center [165, 606] width 26 height 9
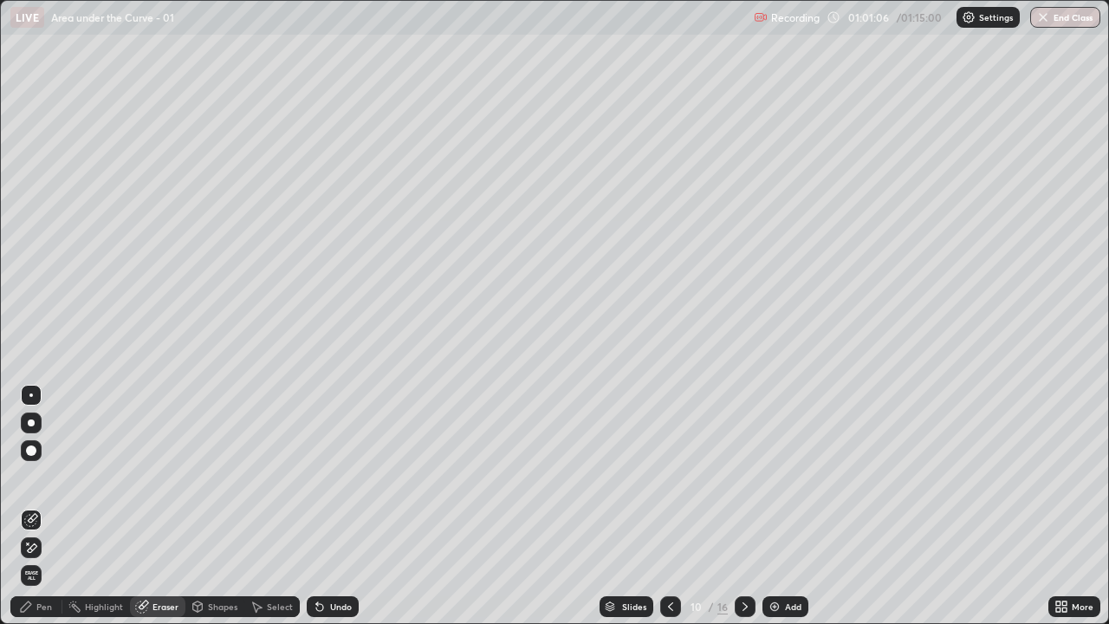
click at [48, 506] on div "Pen" at bounding box center [44, 606] width 16 height 9
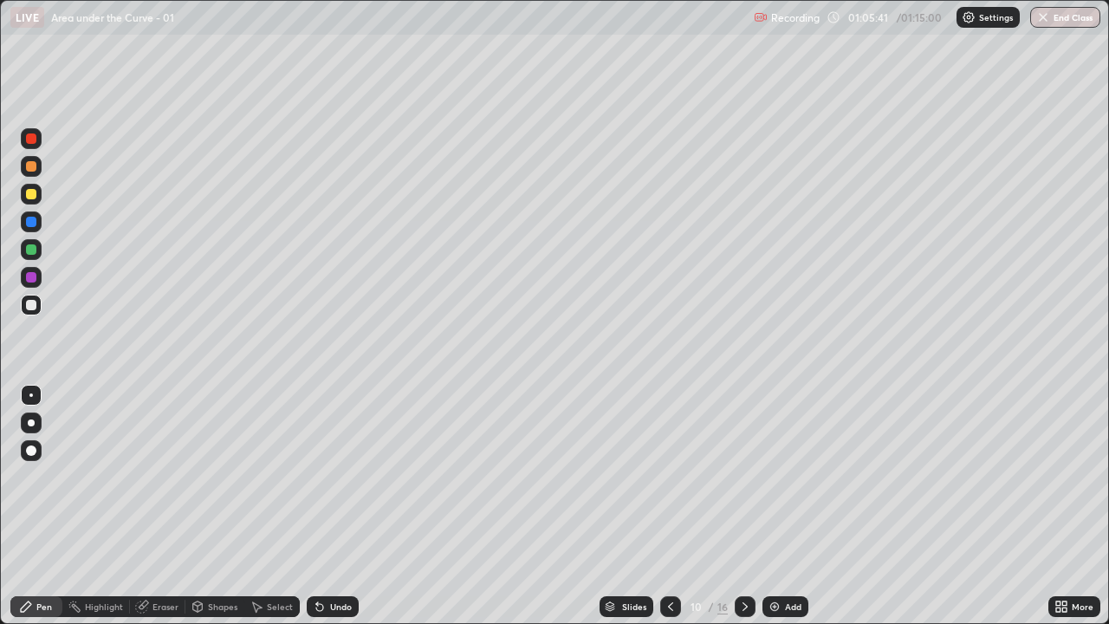
click at [1072, 21] on button "End Class" at bounding box center [1065, 17] width 70 height 21
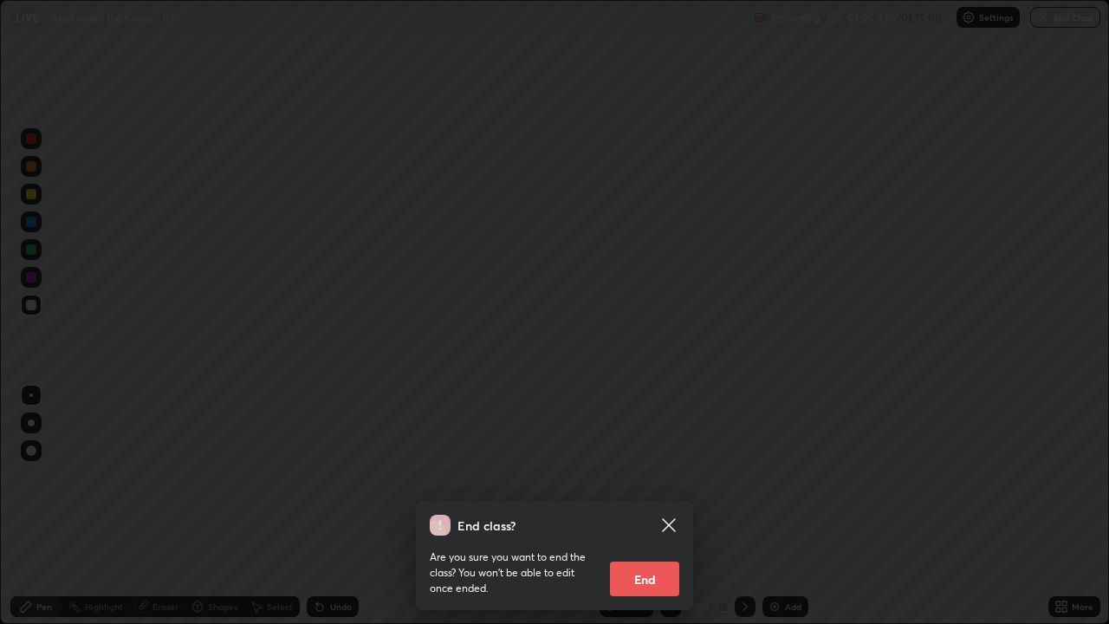
click at [663, 506] on button "End" at bounding box center [644, 578] width 69 height 35
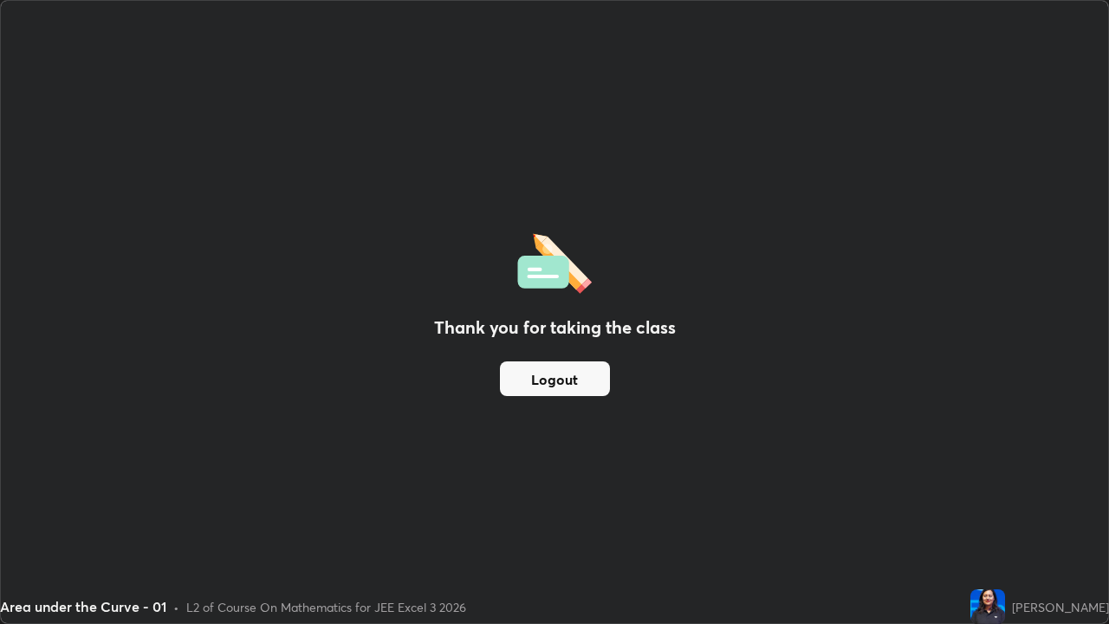
click at [545, 383] on button "Logout" at bounding box center [555, 378] width 110 height 35
click at [527, 385] on button "Logout" at bounding box center [555, 378] width 110 height 35
click at [530, 385] on button "Logout" at bounding box center [555, 378] width 110 height 35
click at [528, 384] on button "Logout" at bounding box center [555, 378] width 110 height 35
click at [553, 384] on button "Logout" at bounding box center [555, 378] width 110 height 35
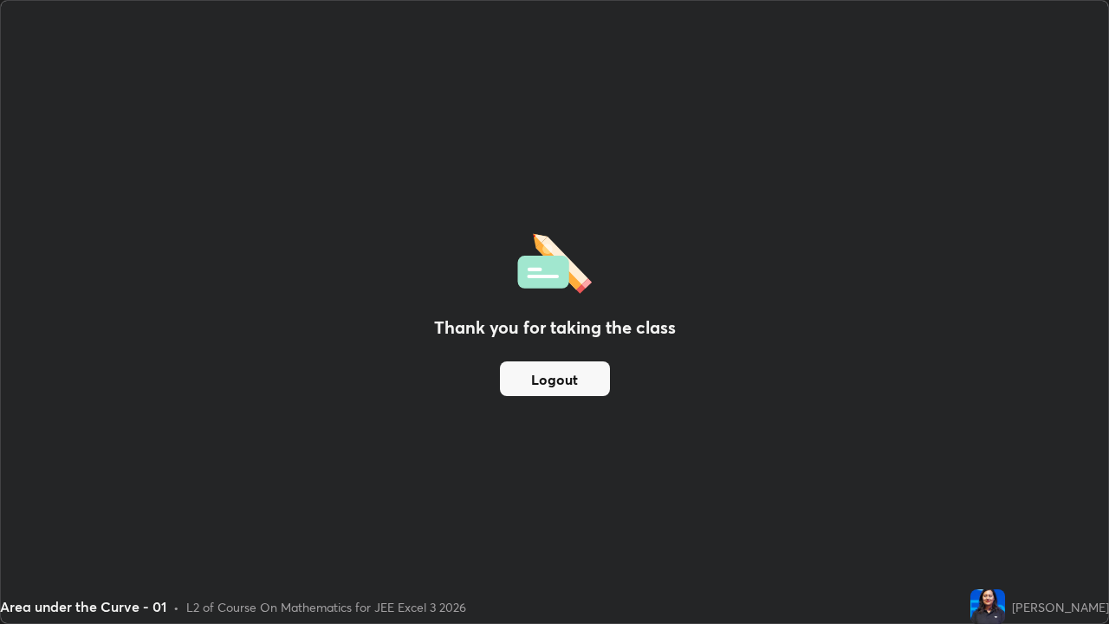
click at [554, 378] on button "Logout" at bounding box center [555, 378] width 110 height 35
click at [558, 379] on button "Logout" at bounding box center [555, 378] width 110 height 35
click at [558, 378] on button "Logout" at bounding box center [555, 378] width 110 height 35
click at [541, 387] on button "Logout" at bounding box center [555, 378] width 110 height 35
click at [546, 383] on button "Logout" at bounding box center [555, 378] width 110 height 35
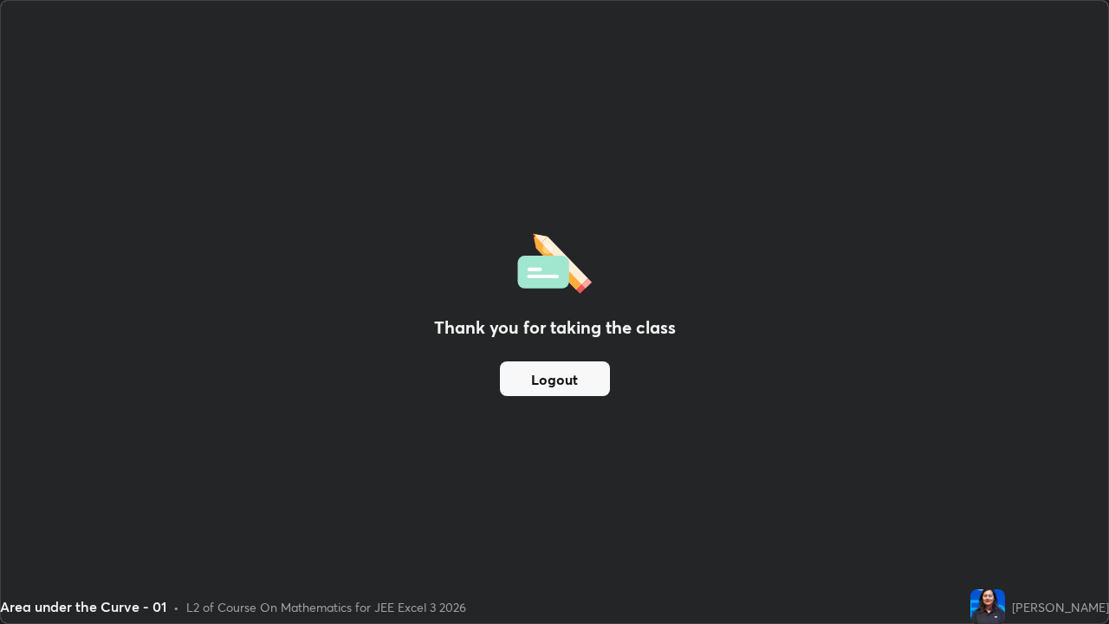
click at [548, 385] on button "Logout" at bounding box center [555, 378] width 110 height 35
click at [534, 372] on button "Logout" at bounding box center [555, 378] width 110 height 35
click at [532, 384] on button "Logout" at bounding box center [555, 378] width 110 height 35
click at [549, 390] on button "Logout" at bounding box center [555, 378] width 110 height 35
click at [567, 371] on button "Logout" at bounding box center [555, 378] width 110 height 35
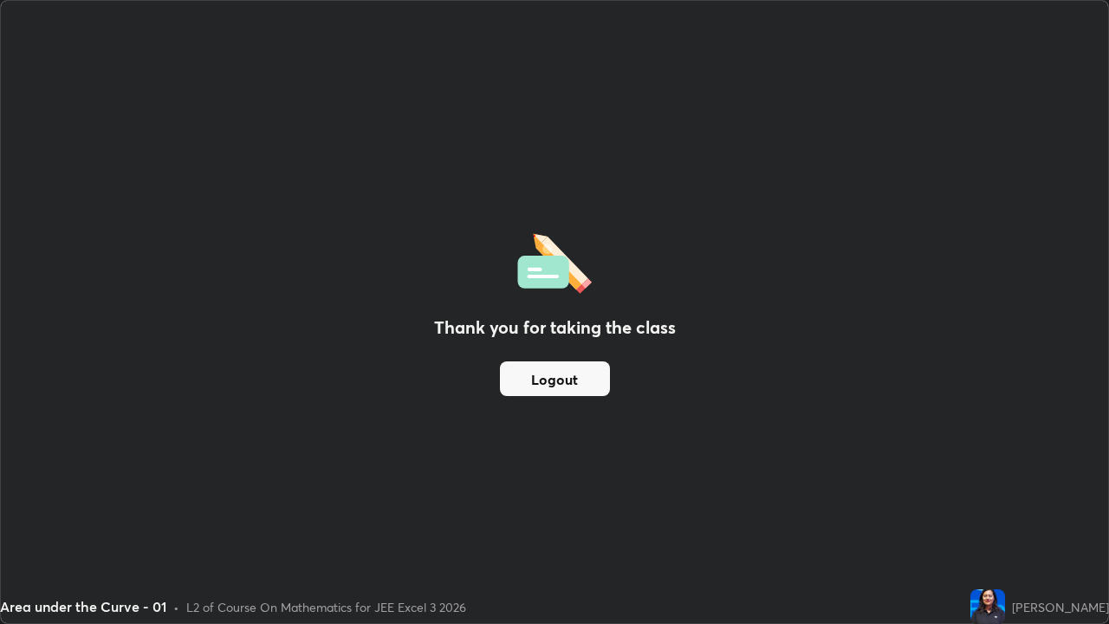
click at [553, 389] on button "Logout" at bounding box center [555, 378] width 110 height 35
click at [248, 122] on div "Thank you for taking the class Logout" at bounding box center [554, 312] width 1107 height 622
click at [527, 378] on button "Logout" at bounding box center [555, 378] width 110 height 35
click at [557, 379] on button "Logout" at bounding box center [555, 378] width 110 height 35
click at [503, 376] on button "Logout" at bounding box center [555, 378] width 110 height 35
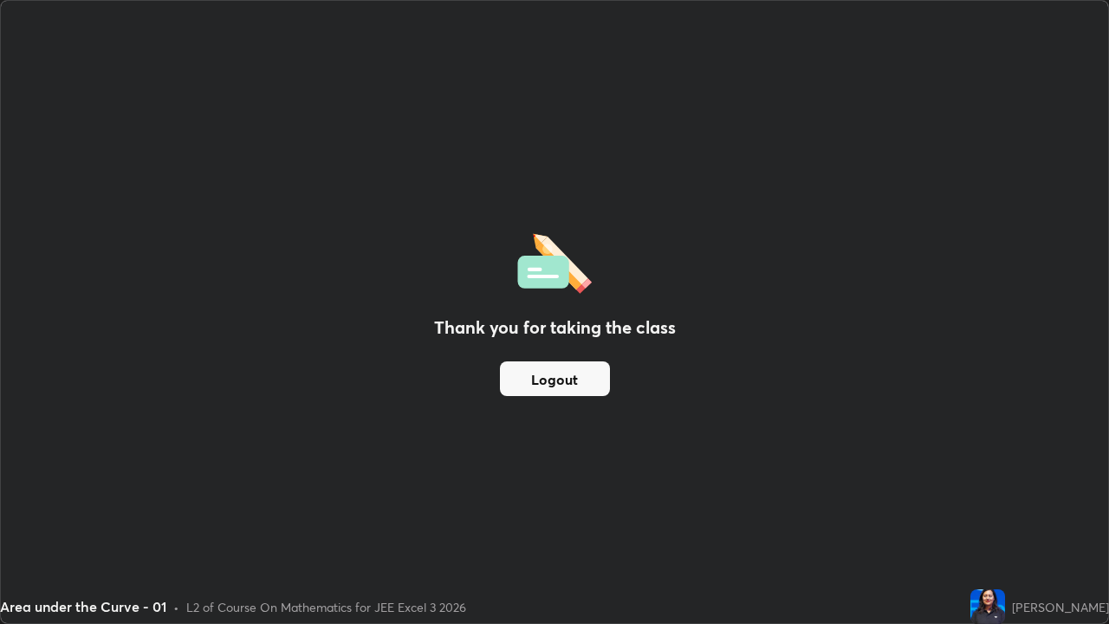
click at [561, 380] on button "Logout" at bounding box center [555, 378] width 110 height 35
click at [551, 374] on button "Logout" at bounding box center [555, 378] width 110 height 35
click at [550, 383] on button "Logout" at bounding box center [555, 378] width 110 height 35
click at [557, 385] on button "Logout" at bounding box center [555, 378] width 110 height 35
click at [566, 387] on button "Logout" at bounding box center [555, 378] width 110 height 35
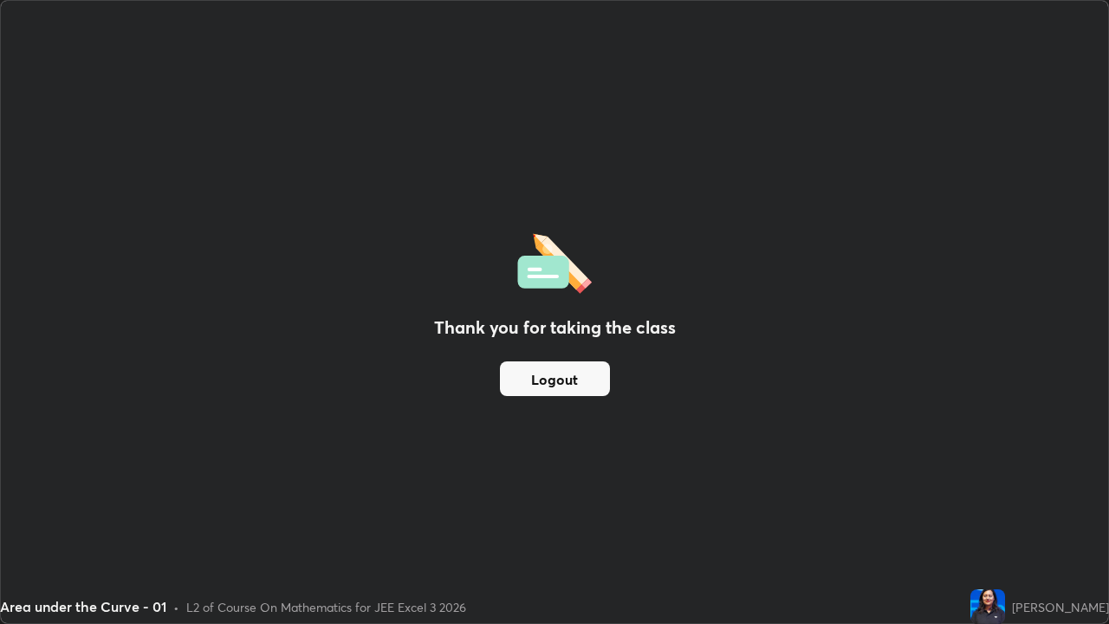
click at [566, 386] on button "Logout" at bounding box center [555, 378] width 110 height 35
click at [571, 382] on button "Logout" at bounding box center [555, 378] width 110 height 35
click at [13, 506] on div "Thank you for taking the class Logout" at bounding box center [554, 312] width 1107 height 622
click at [560, 378] on button "Logout" at bounding box center [555, 378] width 110 height 35
click at [550, 388] on button "Logout" at bounding box center [555, 378] width 110 height 35
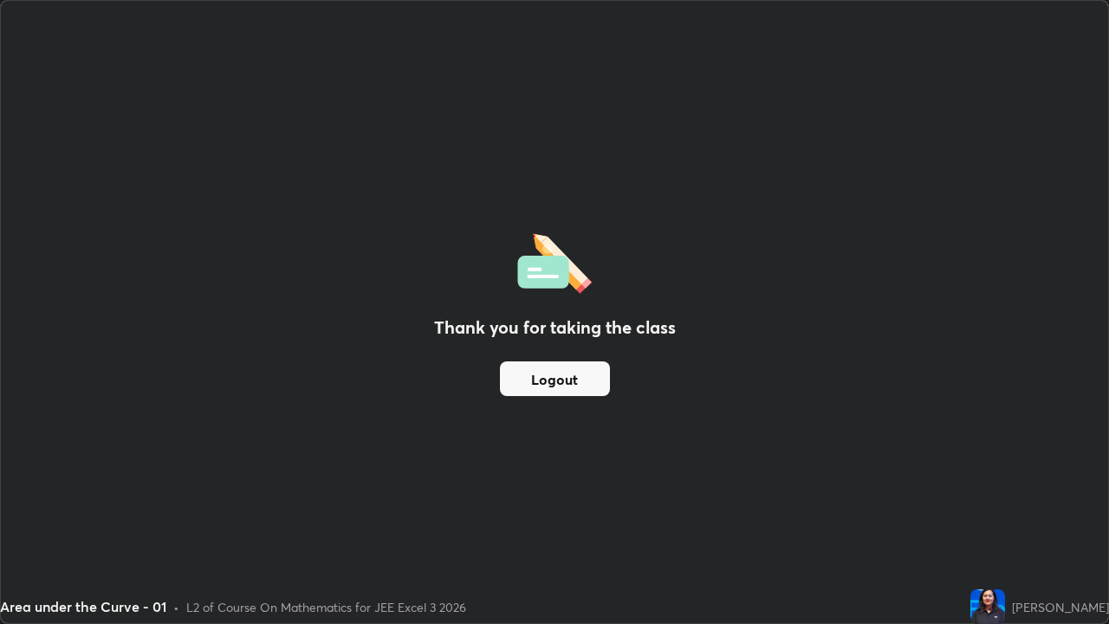
click at [550, 384] on button "Logout" at bounding box center [555, 378] width 110 height 35
click at [555, 374] on button "Logout" at bounding box center [555, 378] width 110 height 35
click at [440, 381] on div "Thank you for taking the class Logout" at bounding box center [554, 312] width 1107 height 622
click at [589, 388] on button "Logout" at bounding box center [555, 378] width 110 height 35
click at [530, 382] on button "Logout" at bounding box center [555, 378] width 110 height 35
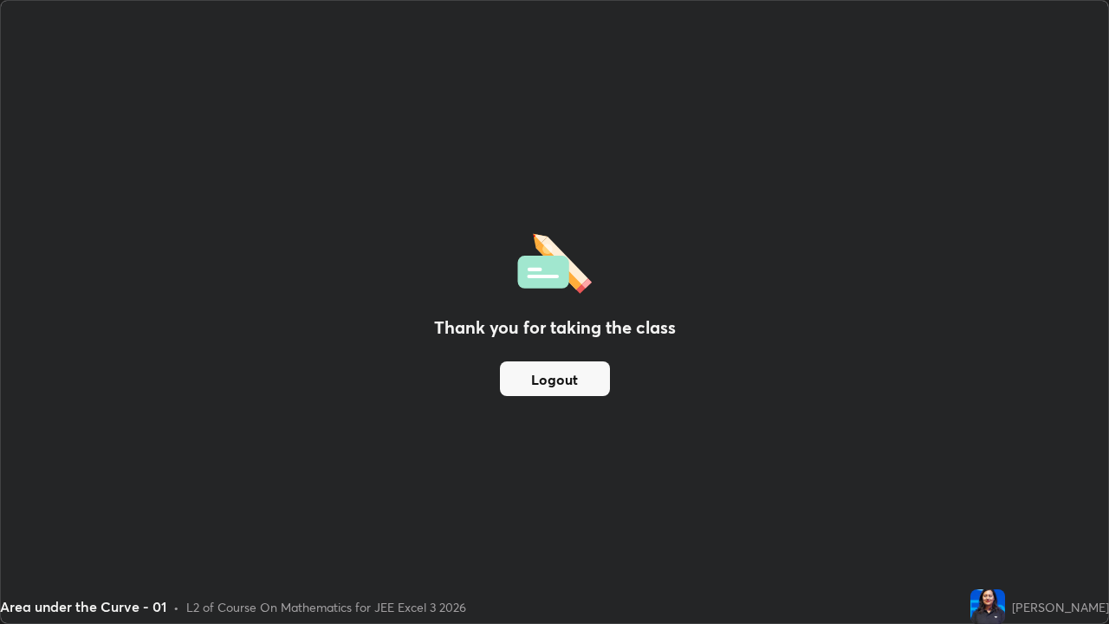
click at [540, 374] on button "Logout" at bounding box center [555, 378] width 110 height 35
click at [589, 387] on button "Logout" at bounding box center [555, 378] width 110 height 35
click at [595, 385] on button "Logout" at bounding box center [555, 378] width 110 height 35
click at [595, 383] on button "Logout" at bounding box center [555, 378] width 110 height 35
click at [928, 302] on div "Thank you for taking the class Logout" at bounding box center [554, 312] width 1107 height 622
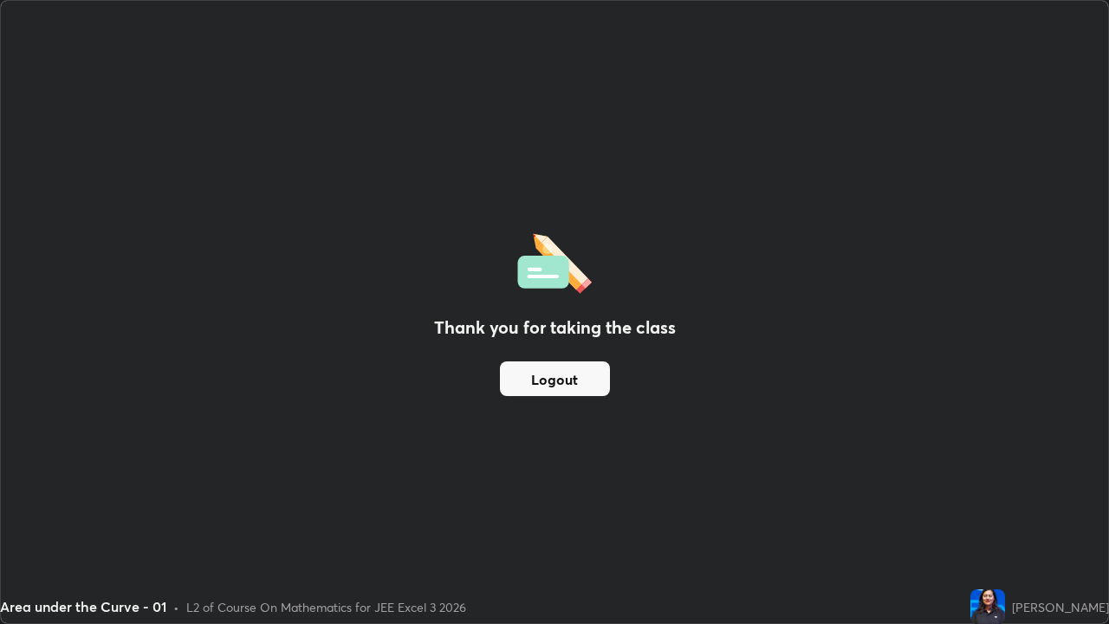
click at [578, 383] on button "Logout" at bounding box center [555, 378] width 110 height 35
click at [567, 385] on button "Logout" at bounding box center [555, 378] width 110 height 35
click at [559, 385] on button "Logout" at bounding box center [555, 378] width 110 height 35
click at [546, 389] on button "Logout" at bounding box center [555, 378] width 110 height 35
click at [534, 382] on button "Logout" at bounding box center [555, 378] width 110 height 35
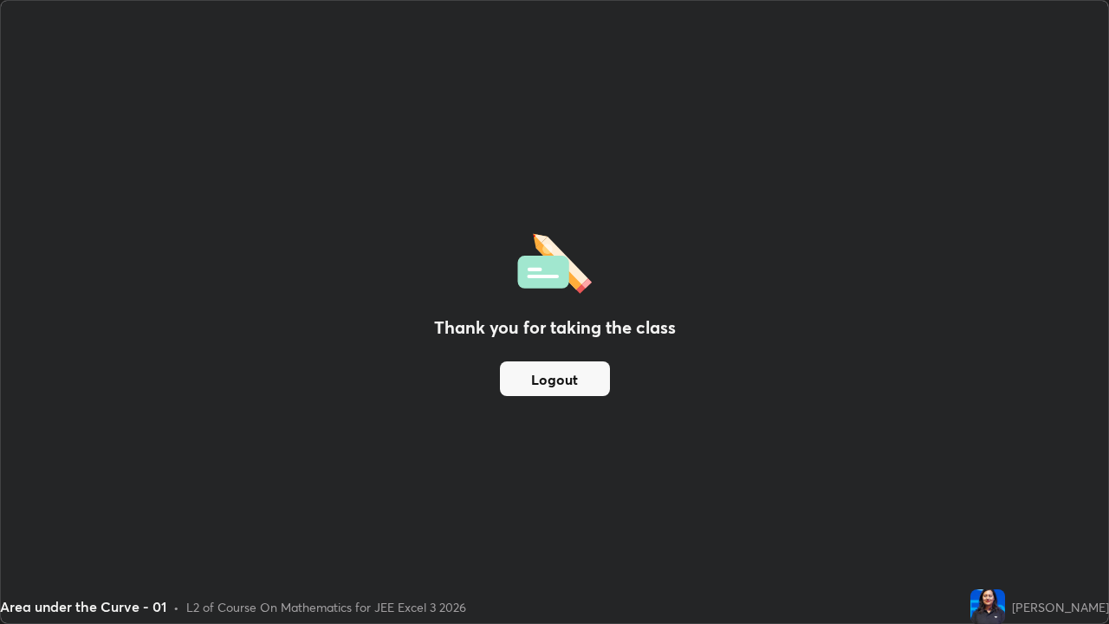
click at [527, 379] on button "Logout" at bounding box center [555, 378] width 110 height 35
click at [525, 379] on button "Logout" at bounding box center [555, 378] width 110 height 35
click at [527, 379] on button "Logout" at bounding box center [555, 378] width 110 height 35
click at [532, 378] on button "Logout" at bounding box center [555, 378] width 110 height 35
click at [552, 382] on button "Logout" at bounding box center [555, 378] width 110 height 35
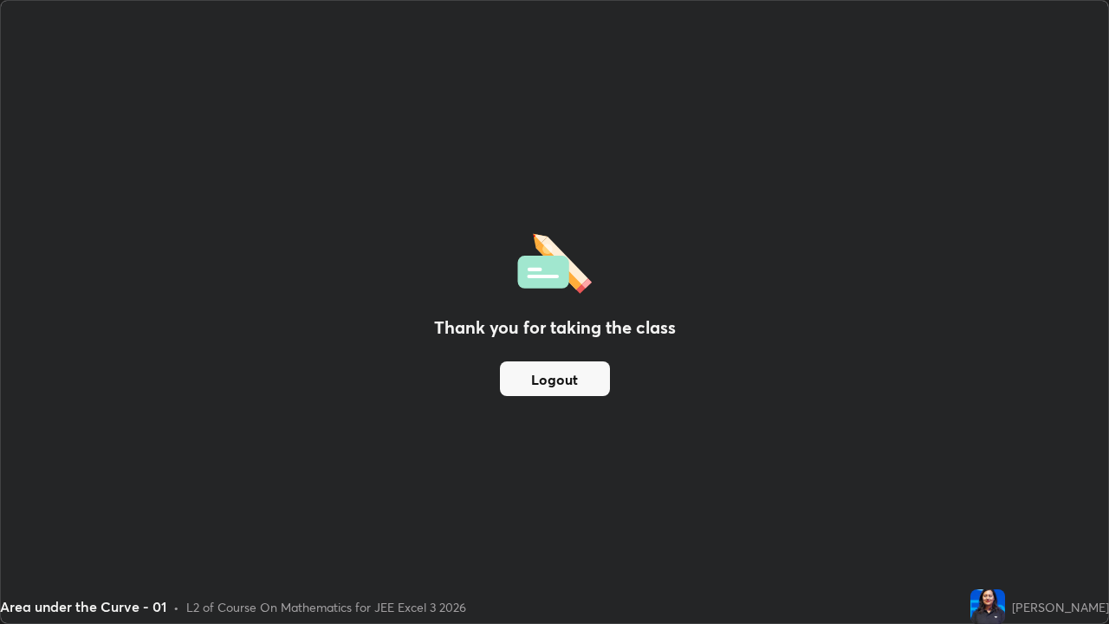
click at [540, 385] on button "Logout" at bounding box center [555, 378] width 110 height 35
click at [535, 376] on button "Logout" at bounding box center [555, 378] width 110 height 35
click at [575, 374] on button "Logout" at bounding box center [555, 378] width 110 height 35
click at [567, 379] on button "Logout" at bounding box center [555, 378] width 110 height 35
click at [346, 409] on div "Thank you for taking the class Logout" at bounding box center [554, 312] width 1107 height 622
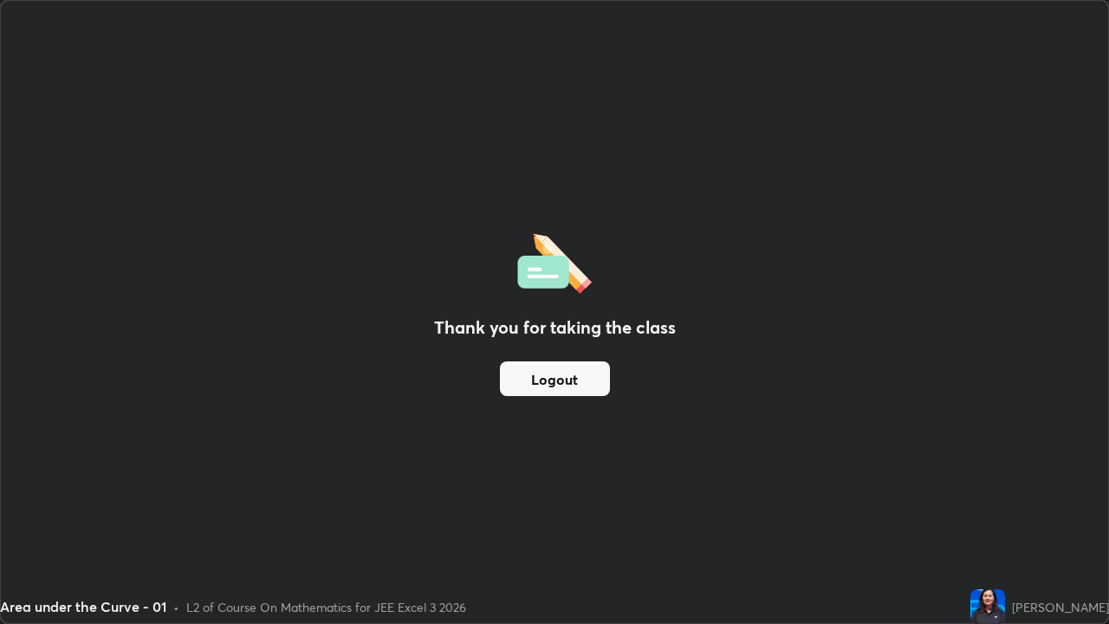
click at [1092, 37] on div "Thank you for taking the class Logout" at bounding box center [554, 312] width 1107 height 622
click at [1094, 39] on div "Thank you for taking the class Logout" at bounding box center [554, 312] width 1107 height 622
click at [1086, 38] on div "Thank you for taking the class Logout" at bounding box center [554, 312] width 1107 height 622
click at [709, 283] on div "Thank you for taking the class Logout" at bounding box center [554, 312] width 1107 height 622
click at [530, 370] on button "Logout" at bounding box center [555, 378] width 110 height 35
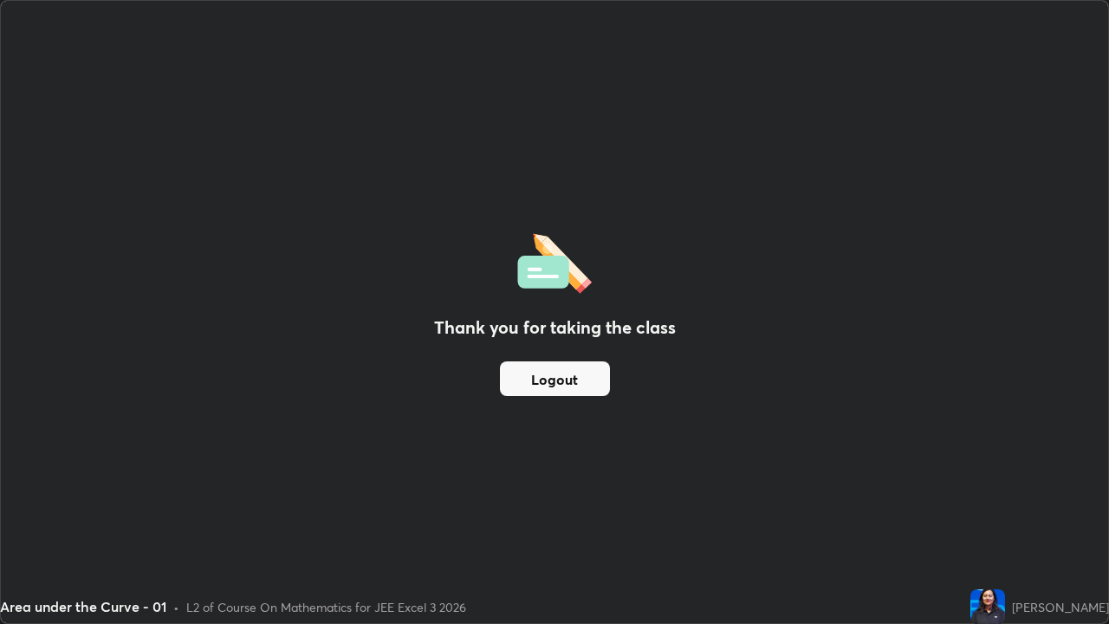
click at [938, 392] on div "Thank you for taking the class Logout" at bounding box center [554, 312] width 1107 height 622
click at [939, 391] on div "Thank you for taking the class Logout" at bounding box center [554, 312] width 1107 height 622
click at [601, 377] on button "Logout" at bounding box center [555, 378] width 110 height 35
click at [587, 389] on button "Logout" at bounding box center [555, 378] width 110 height 35
click at [583, 379] on button "Logout" at bounding box center [555, 378] width 110 height 35
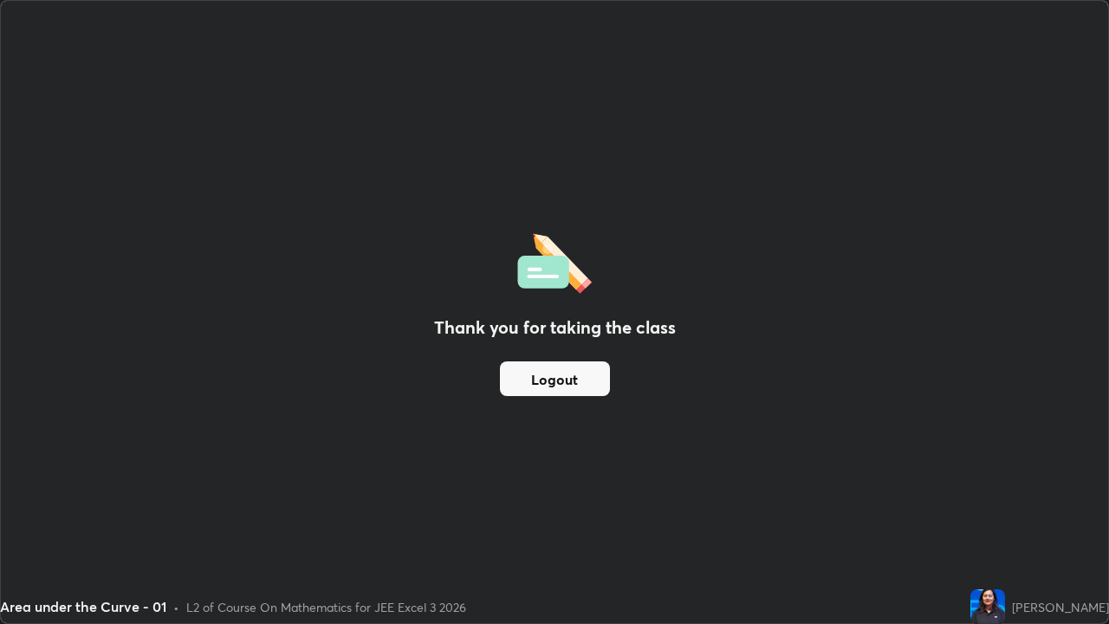
click at [577, 384] on button "Logout" at bounding box center [555, 378] width 110 height 35
click at [570, 385] on button "Logout" at bounding box center [555, 378] width 110 height 35
click at [565, 385] on button "Logout" at bounding box center [555, 378] width 110 height 35
click at [565, 383] on button "Logout" at bounding box center [555, 378] width 110 height 35
